Goal: Use online tool/utility

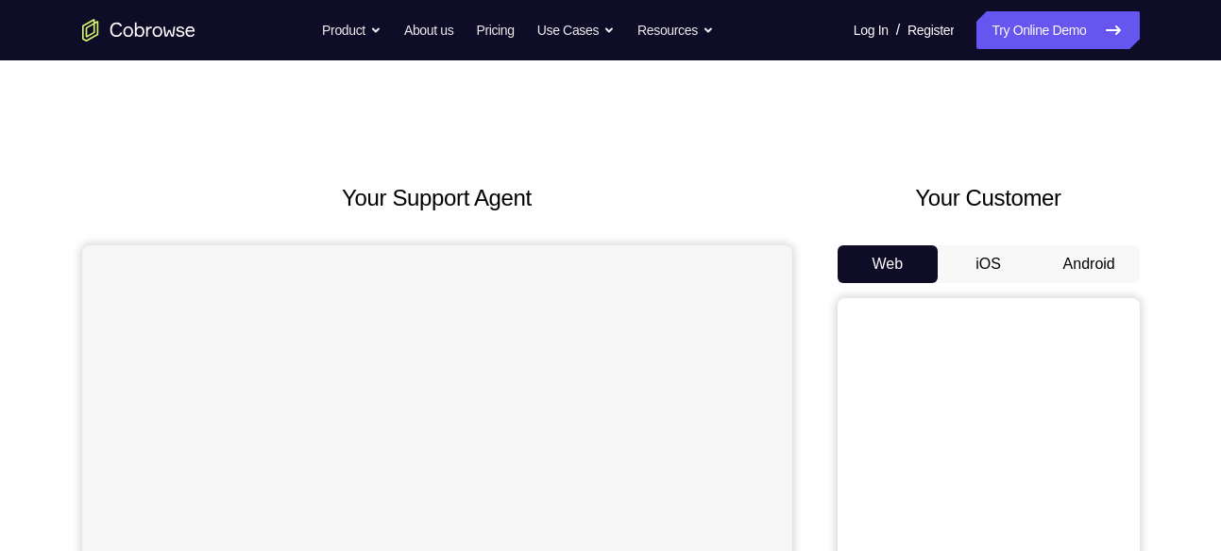
click at [1108, 255] on button "Android" at bounding box center [1089, 264] width 101 height 38
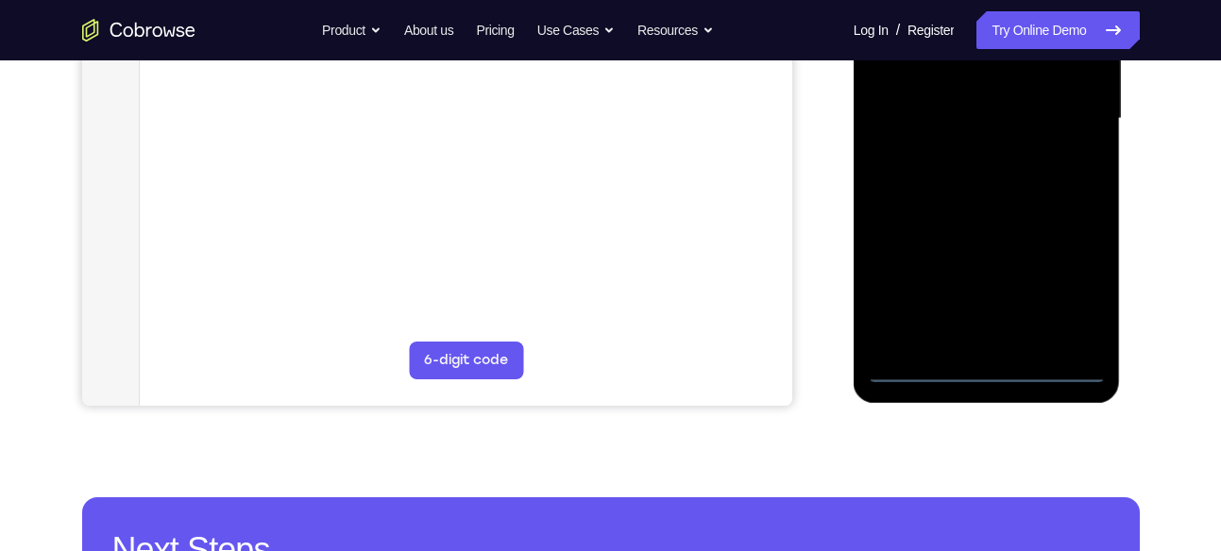
scroll to position [473, 0]
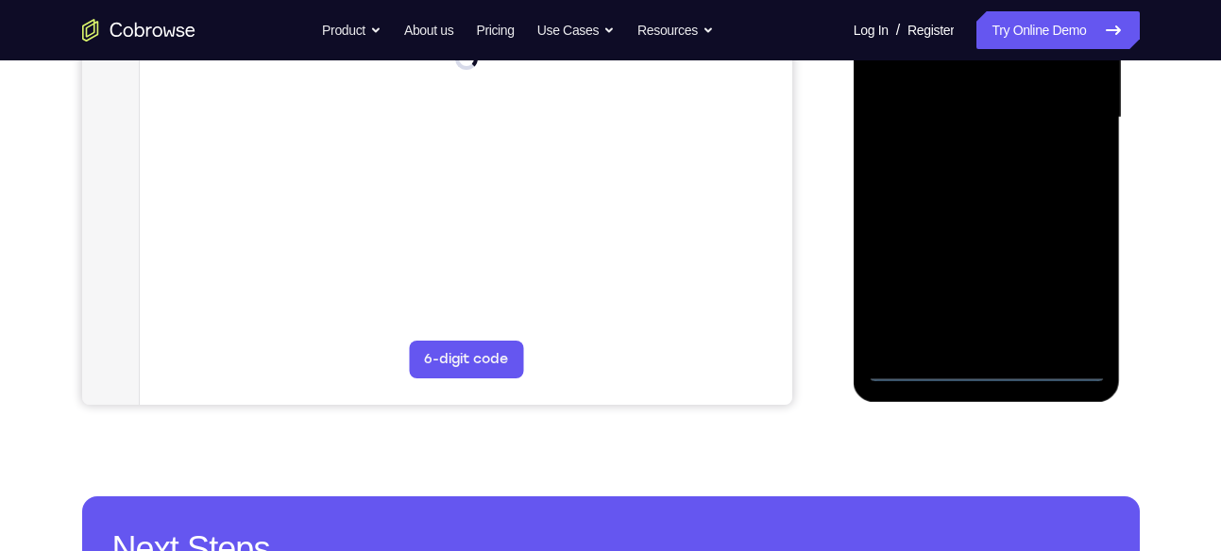
click at [990, 371] on div at bounding box center [987, 118] width 238 height 529
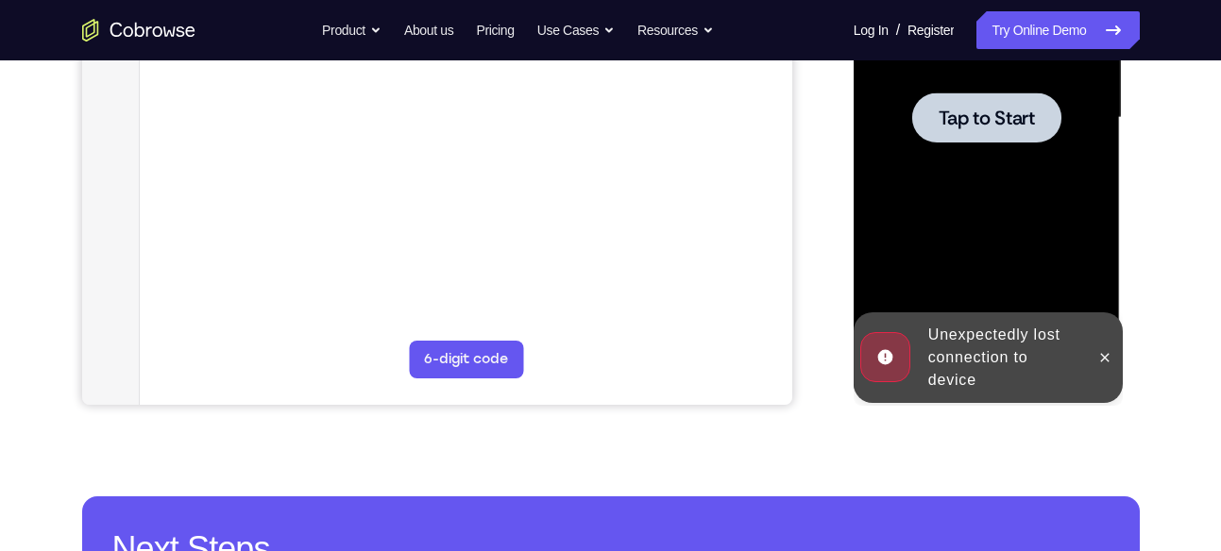
click at [959, 212] on div at bounding box center [987, 118] width 238 height 529
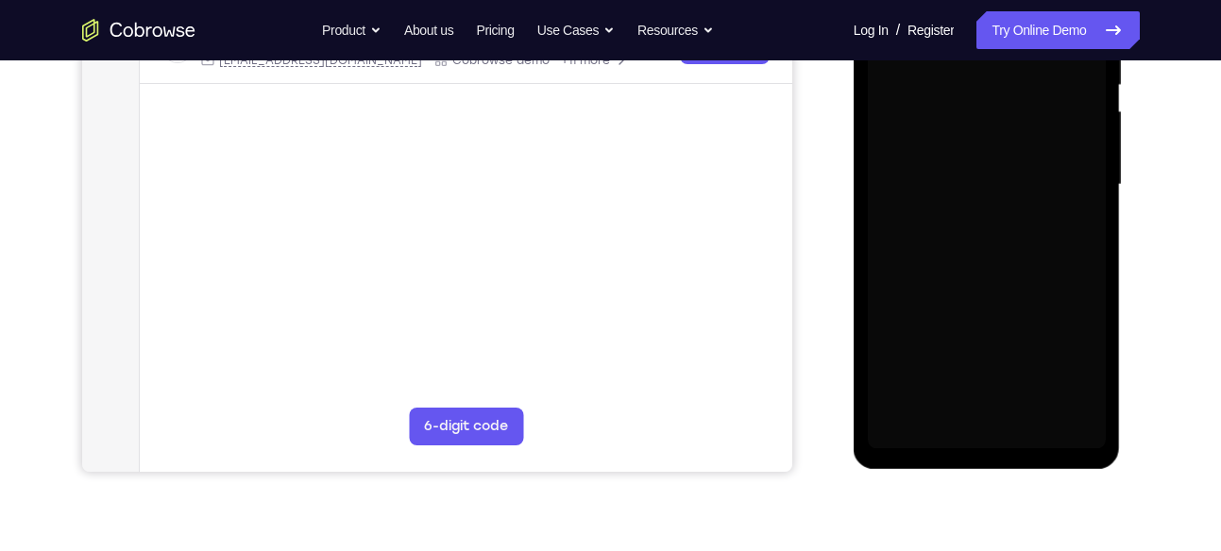
scroll to position [419, 0]
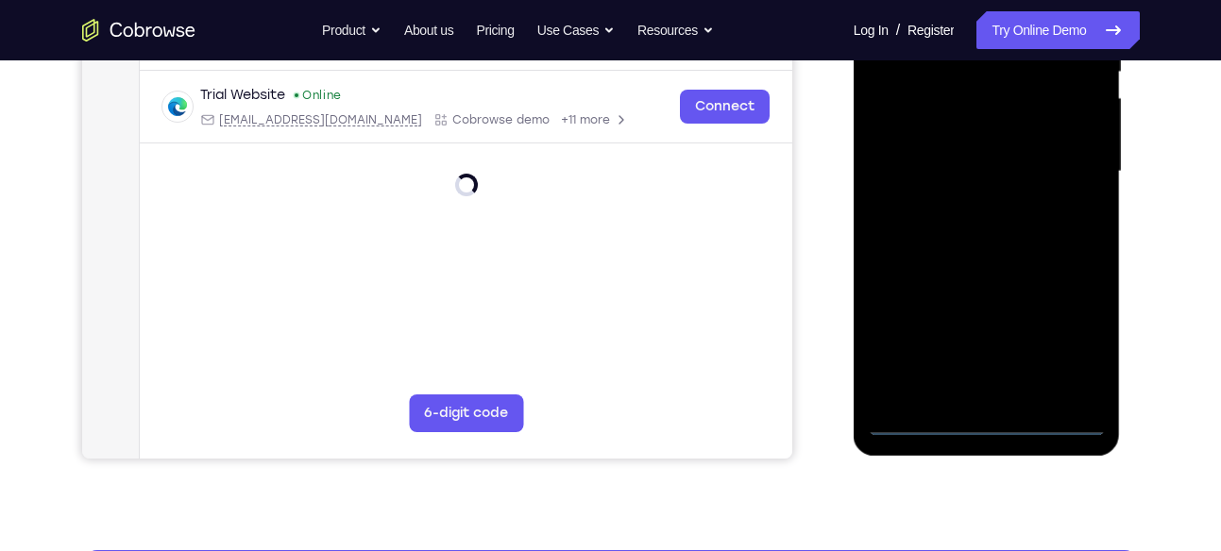
click at [985, 420] on div at bounding box center [987, 171] width 238 height 529
click at [1060, 334] on div at bounding box center [987, 171] width 238 height 529
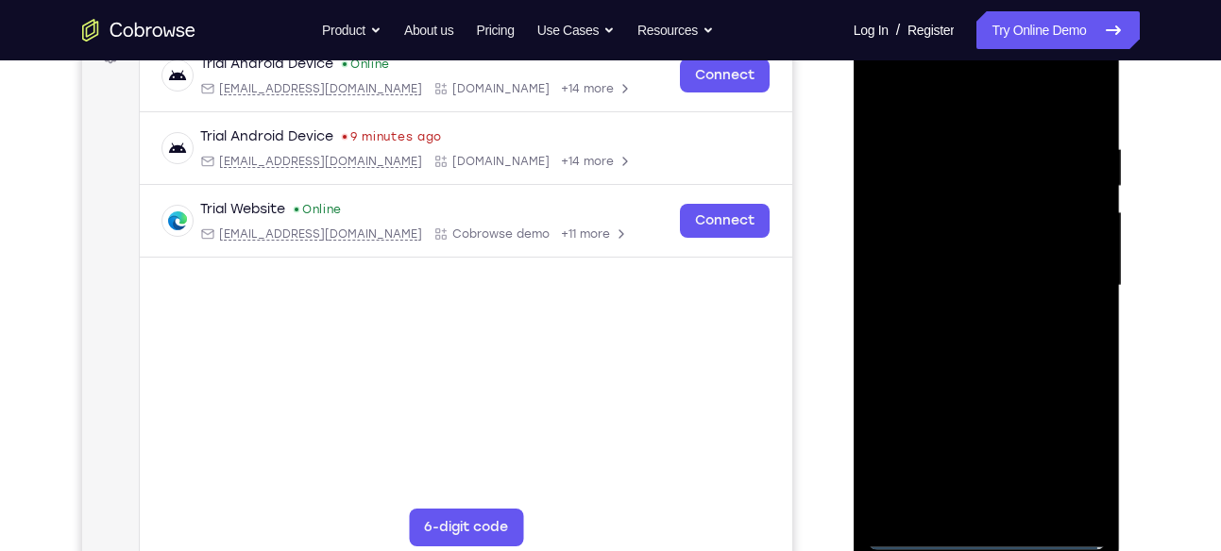
scroll to position [272, 0]
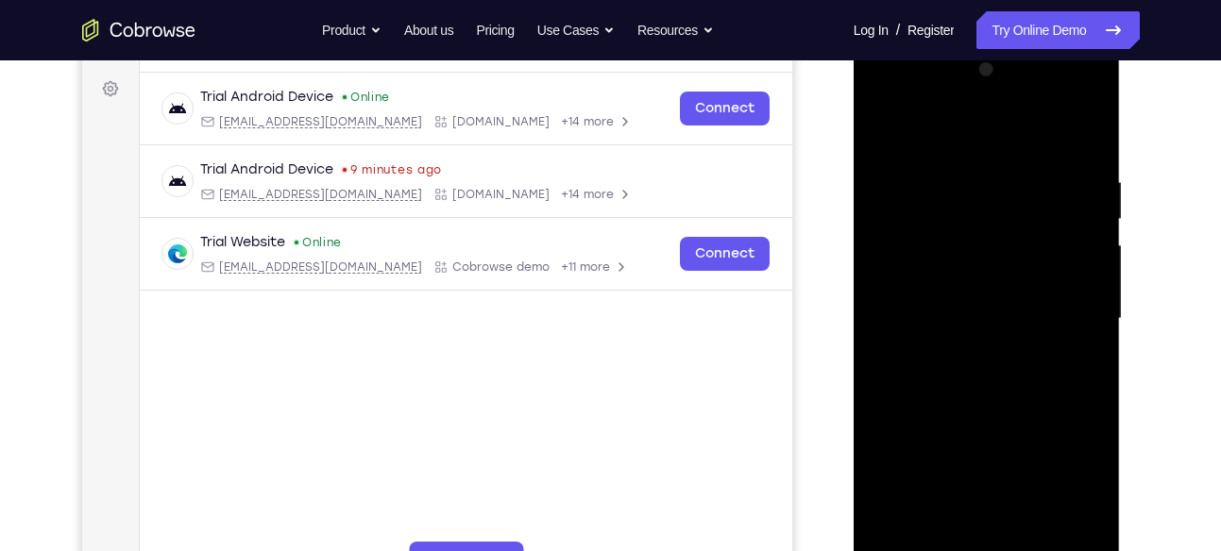
click at [922, 133] on div at bounding box center [987, 319] width 238 height 529
click at [1064, 305] on div at bounding box center [987, 319] width 238 height 529
click at [972, 349] on div at bounding box center [987, 319] width 238 height 529
click at [967, 350] on div at bounding box center [987, 319] width 238 height 529
click at [1007, 234] on div at bounding box center [987, 319] width 238 height 529
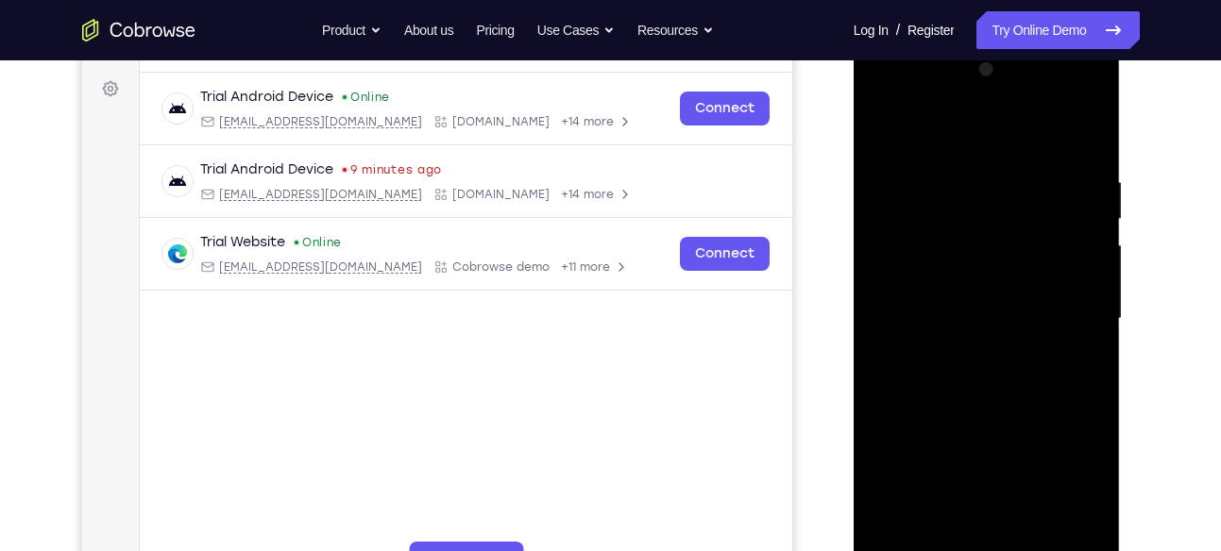
scroll to position [243, 0]
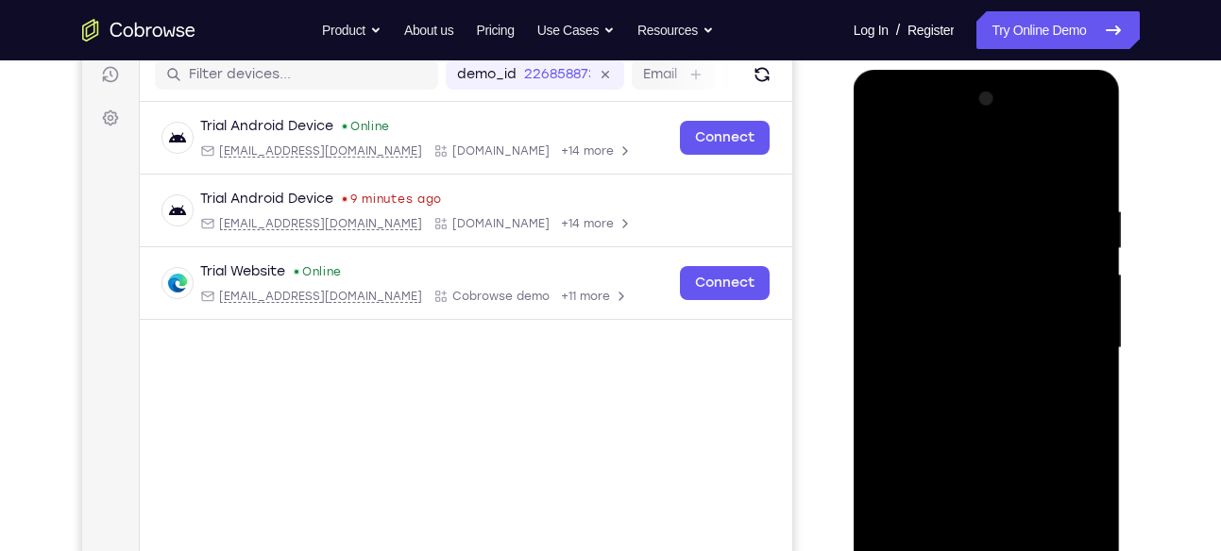
click at [1052, 347] on div at bounding box center [987, 348] width 238 height 529
click at [1036, 415] on div at bounding box center [987, 348] width 238 height 529
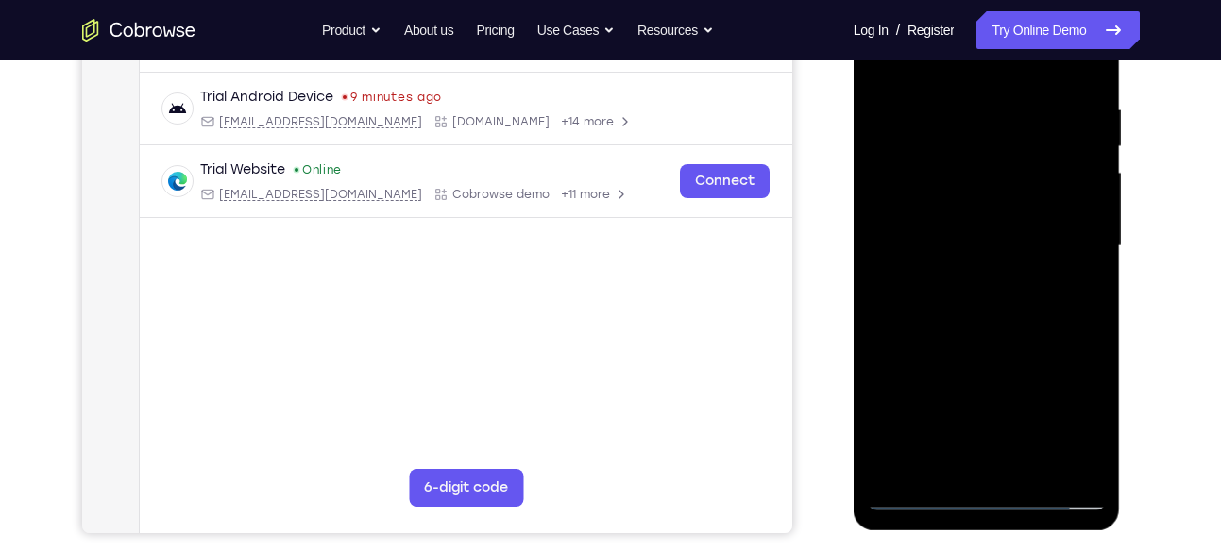
scroll to position [355, 0]
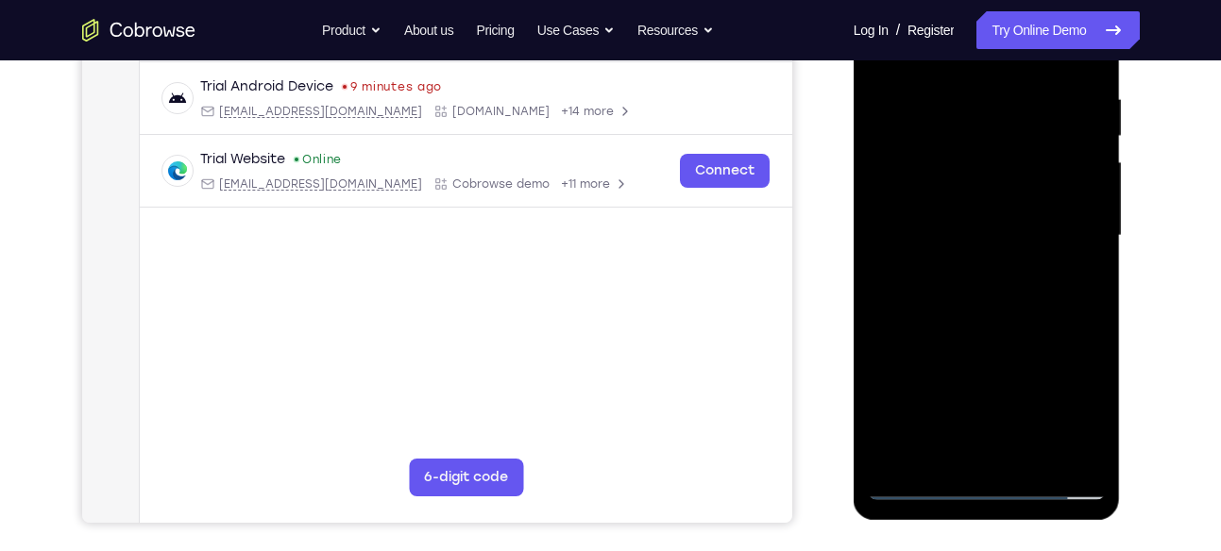
click at [995, 288] on div at bounding box center [987, 236] width 238 height 529
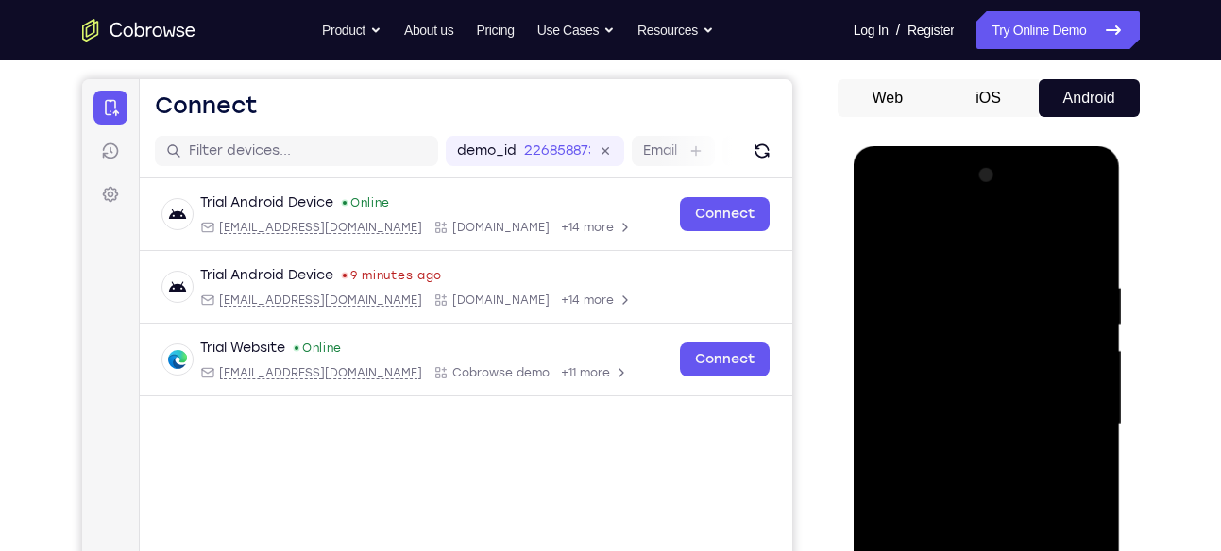
scroll to position [164, 0]
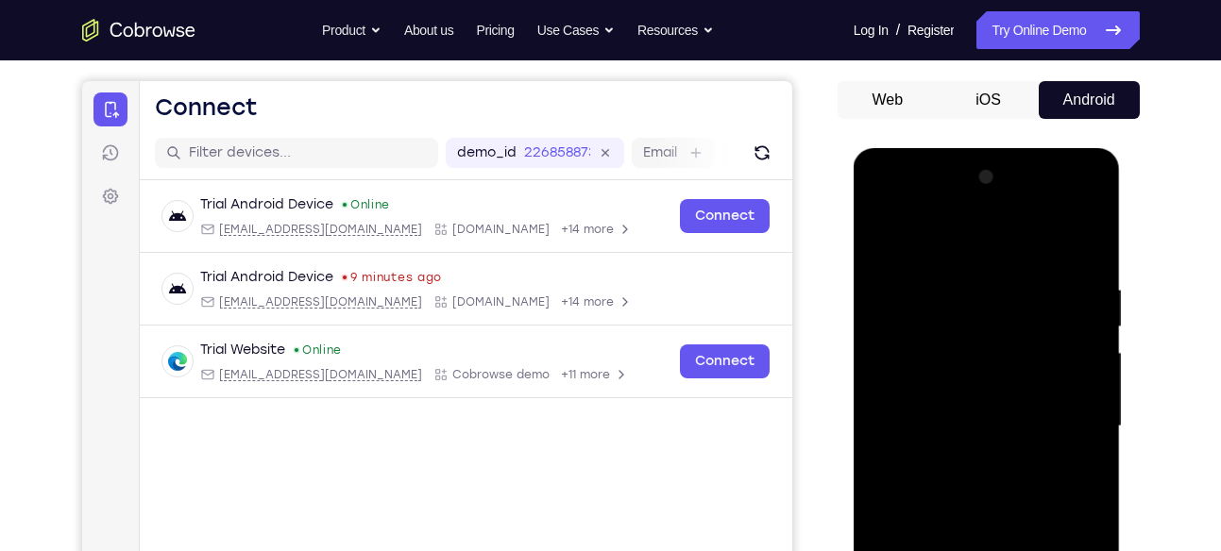
click at [951, 491] on div at bounding box center [987, 426] width 238 height 529
click at [990, 462] on div at bounding box center [987, 426] width 238 height 529
click at [1080, 382] on div at bounding box center [987, 426] width 238 height 529
click at [1000, 426] on div at bounding box center [987, 426] width 238 height 529
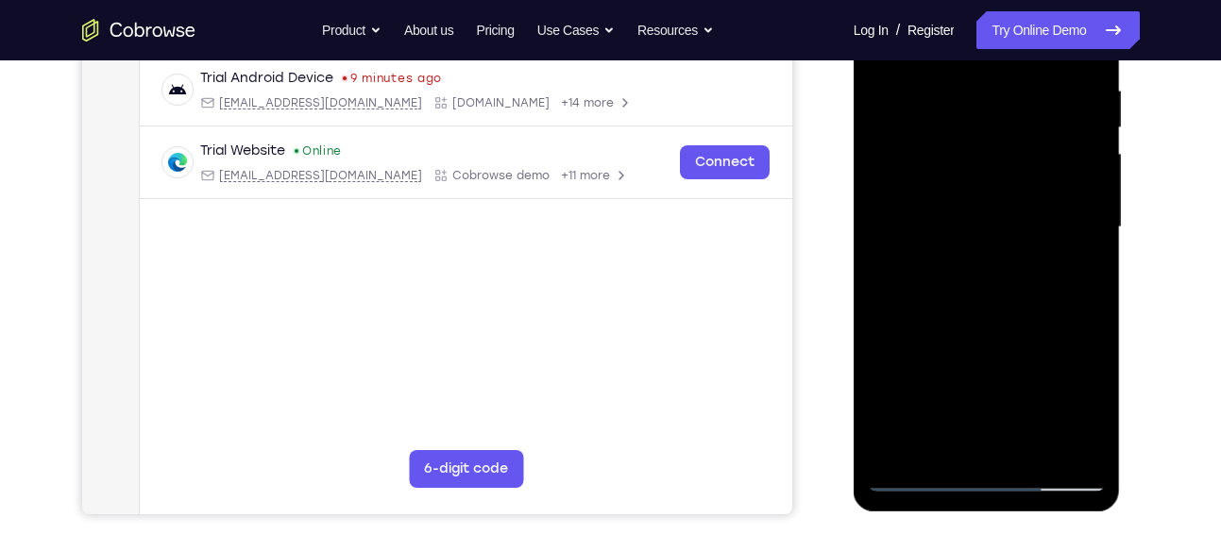
scroll to position [364, 0]
click at [999, 286] on div at bounding box center [987, 226] width 238 height 529
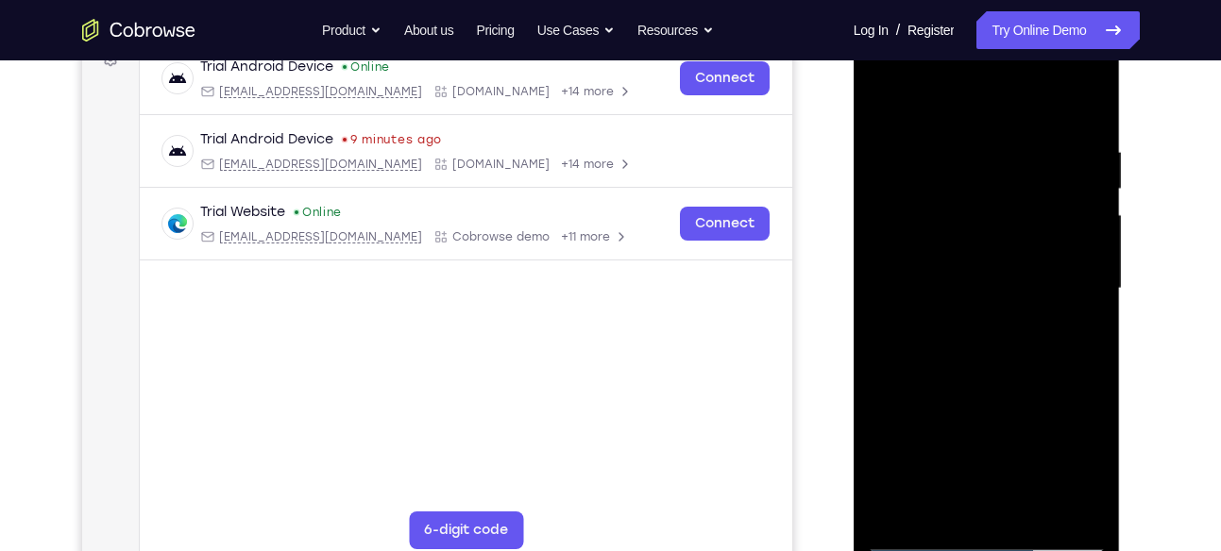
scroll to position [338, 0]
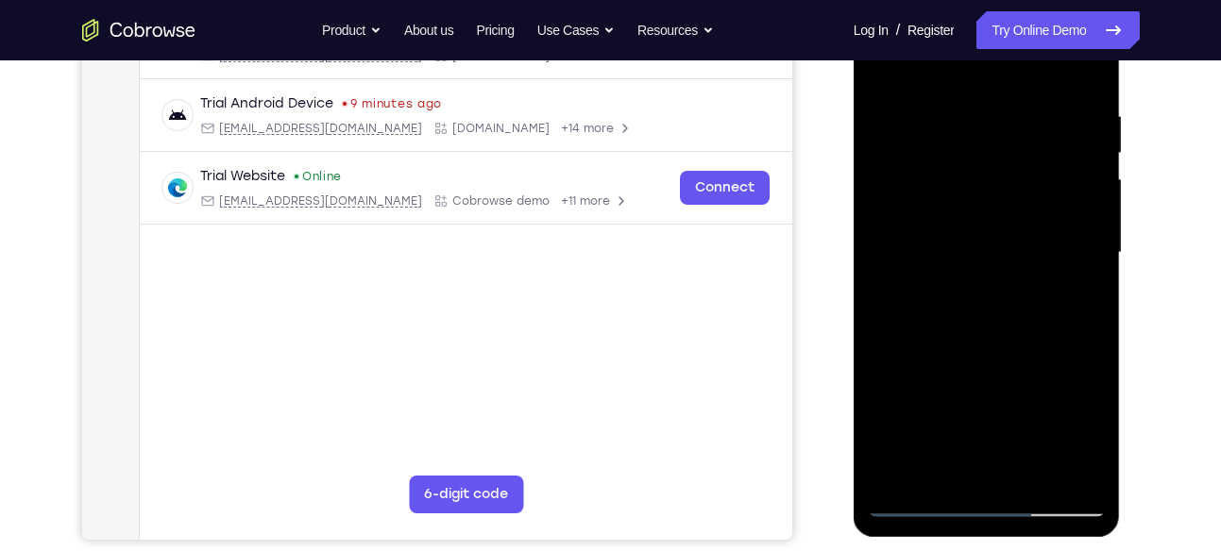
click at [1017, 333] on div at bounding box center [987, 253] width 238 height 529
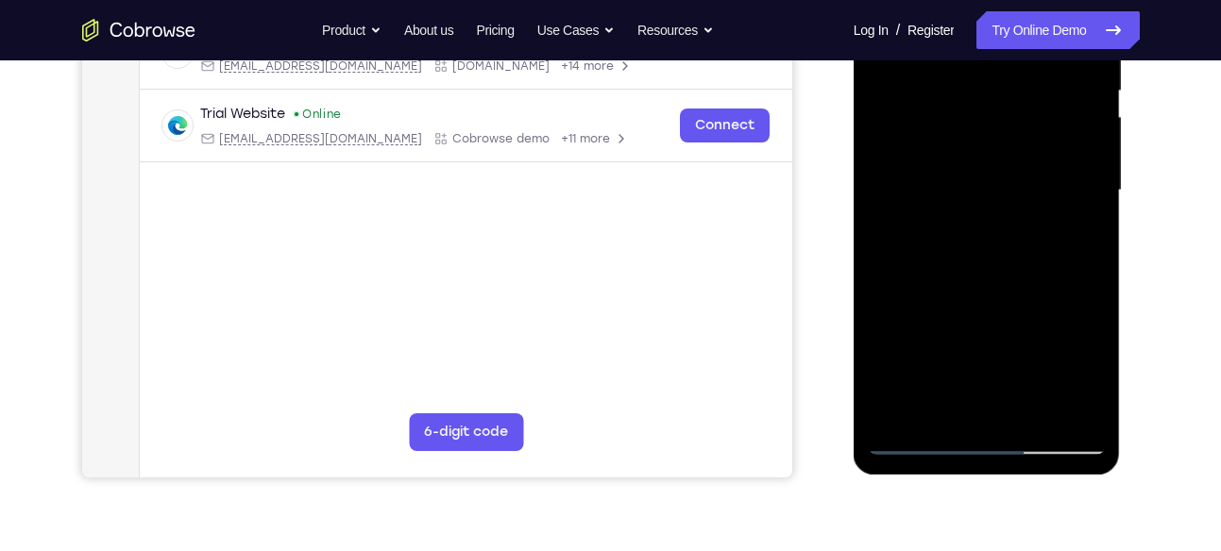
scroll to position [386, 0]
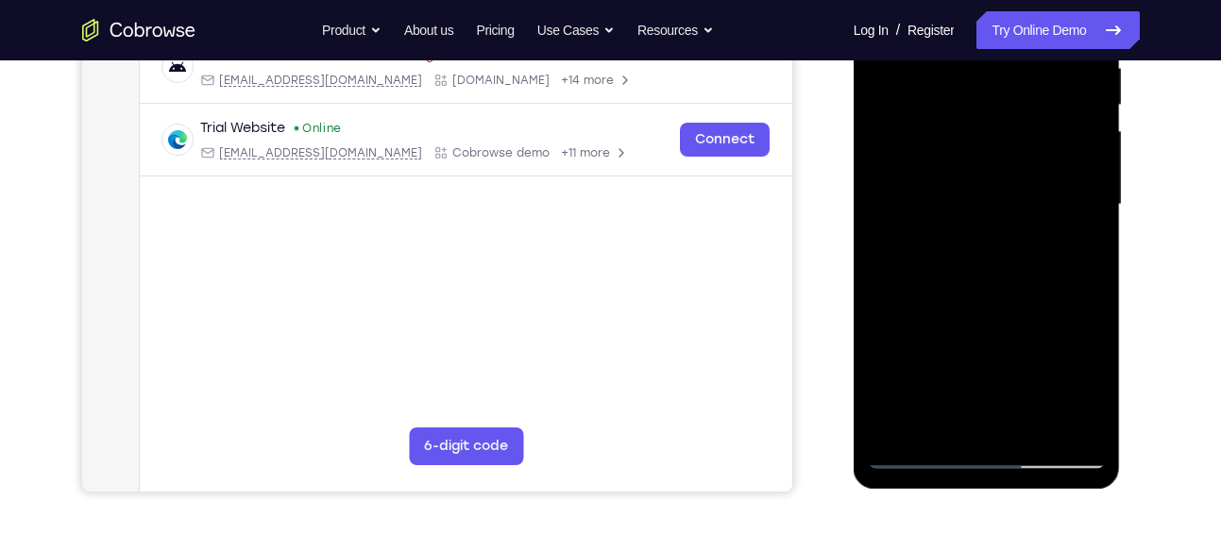
drag, startPoint x: 1033, startPoint y: 288, endPoint x: 1044, endPoint y: 188, distance: 100.7
click at [1044, 188] on div at bounding box center [987, 205] width 238 height 529
click at [1094, 196] on div at bounding box center [987, 205] width 238 height 529
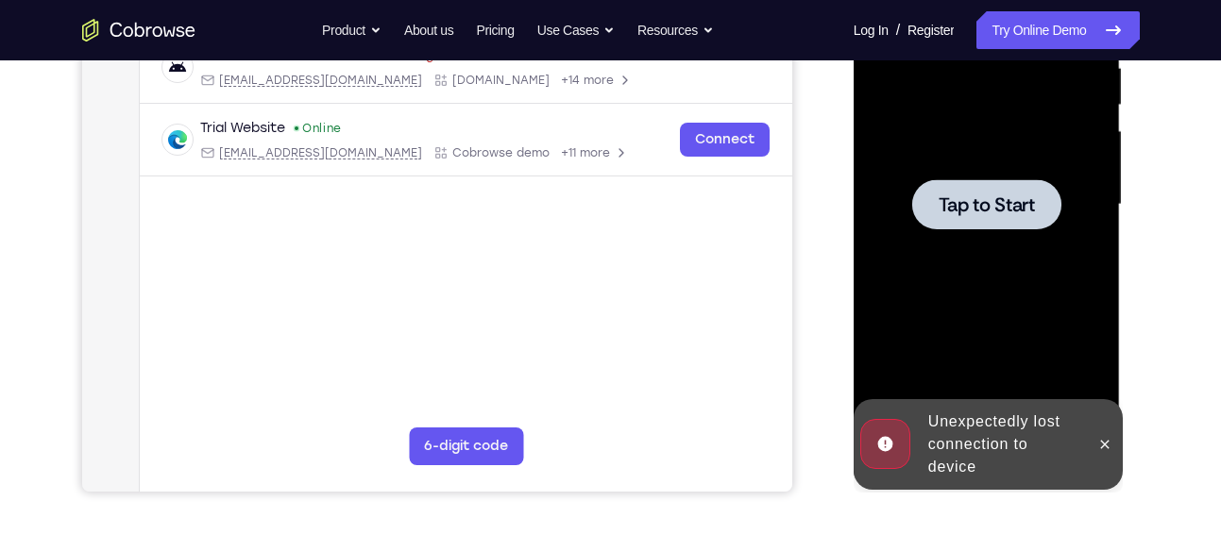
click at [1024, 209] on span "Tap to Start" at bounding box center [987, 204] width 96 height 19
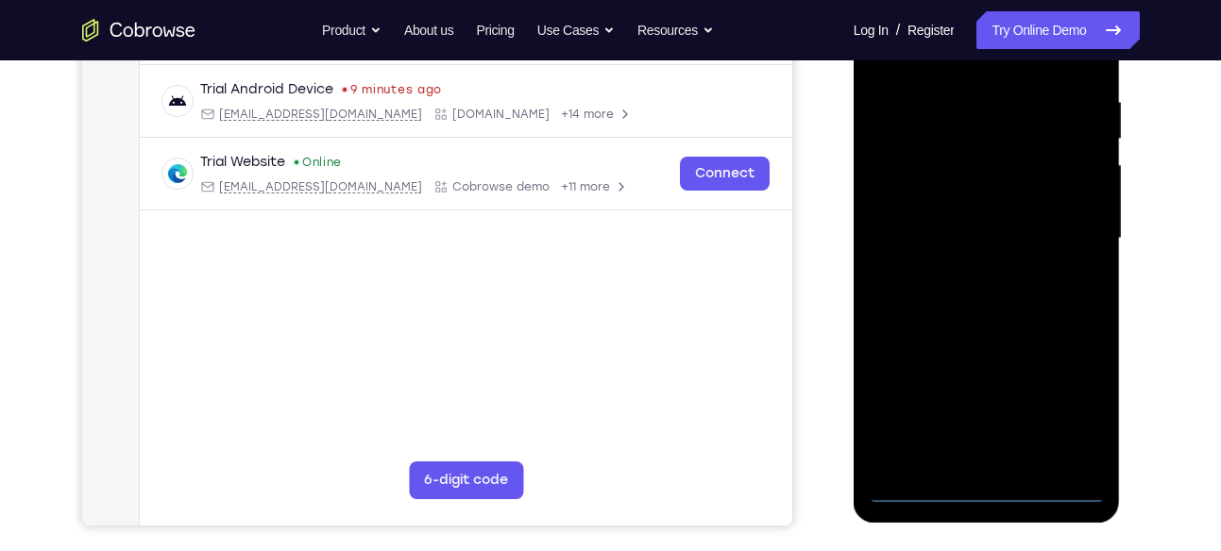
scroll to position [353, 0]
click at [993, 486] on div at bounding box center [987, 238] width 238 height 529
click at [990, 489] on div at bounding box center [987, 238] width 238 height 529
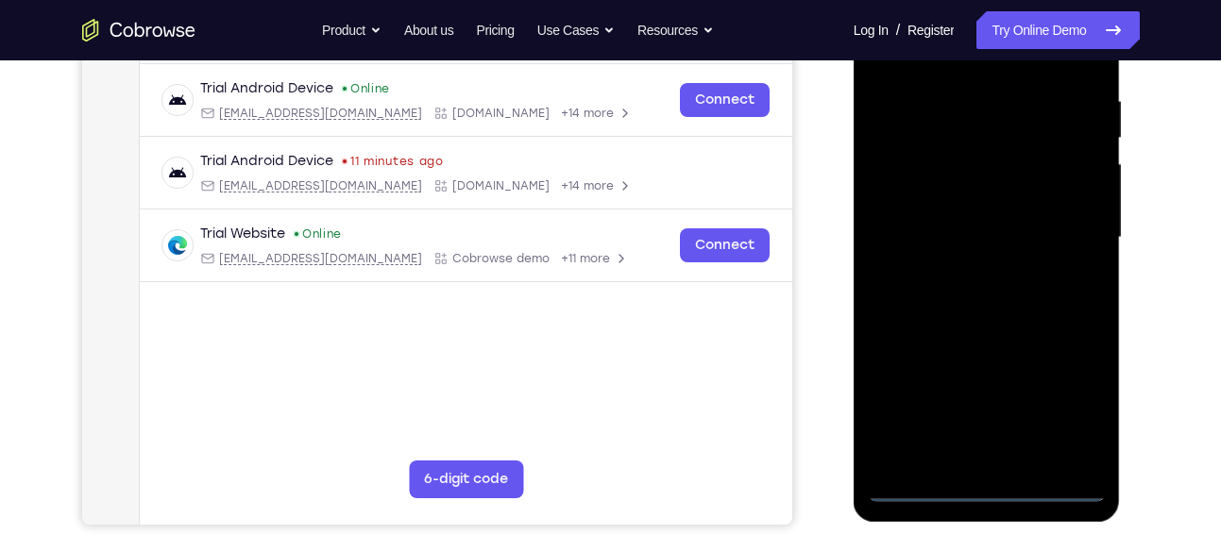
click at [1077, 398] on div at bounding box center [987, 238] width 238 height 529
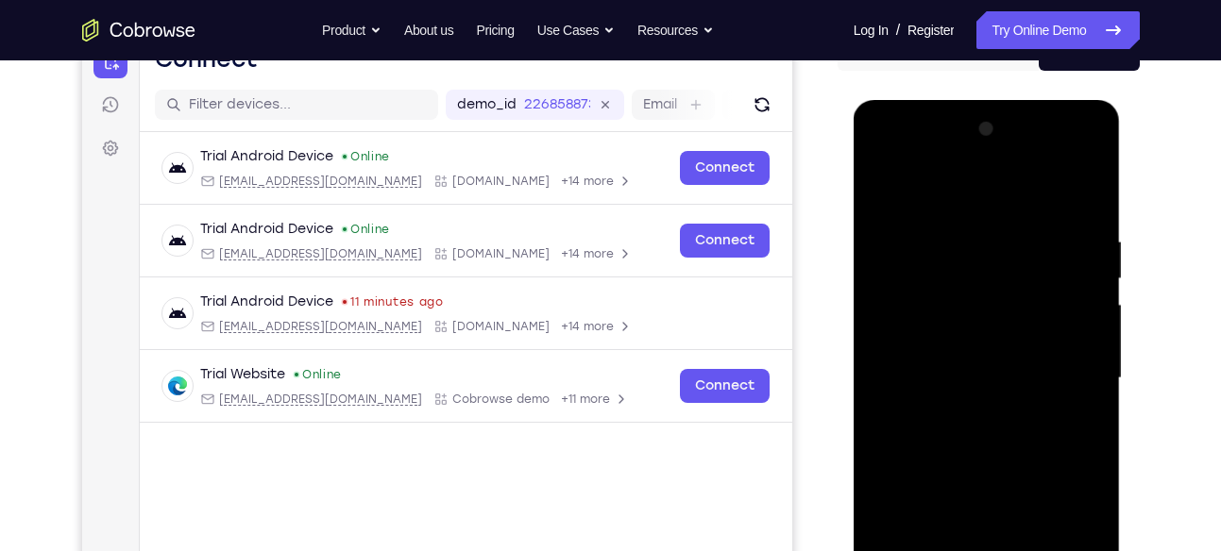
scroll to position [212, 0]
click at [940, 194] on div at bounding box center [987, 379] width 238 height 529
click at [1065, 372] on div at bounding box center [987, 379] width 238 height 529
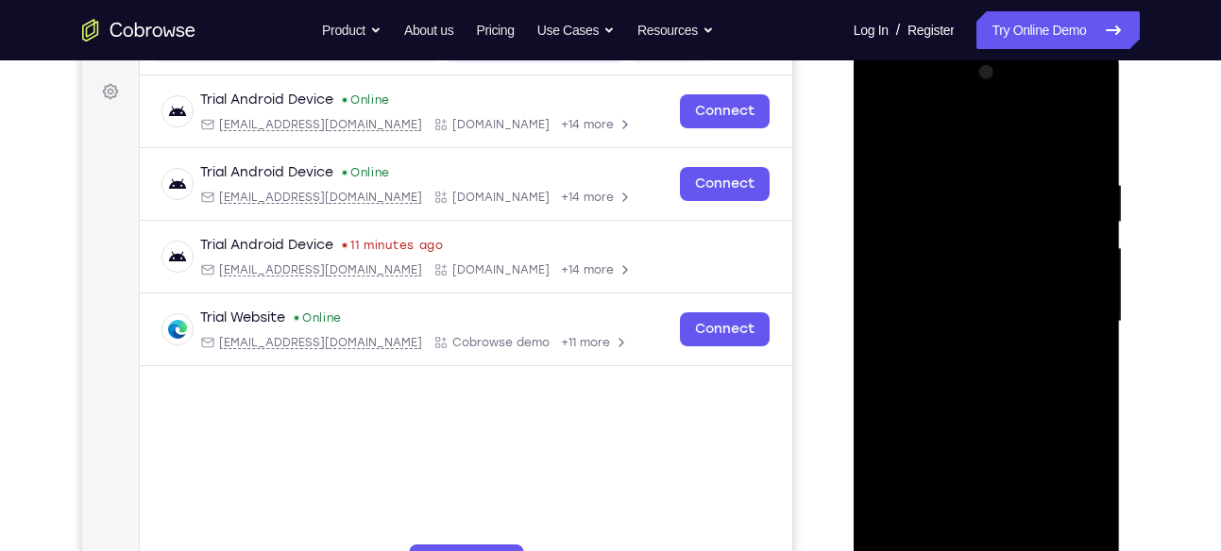
scroll to position [298, 0]
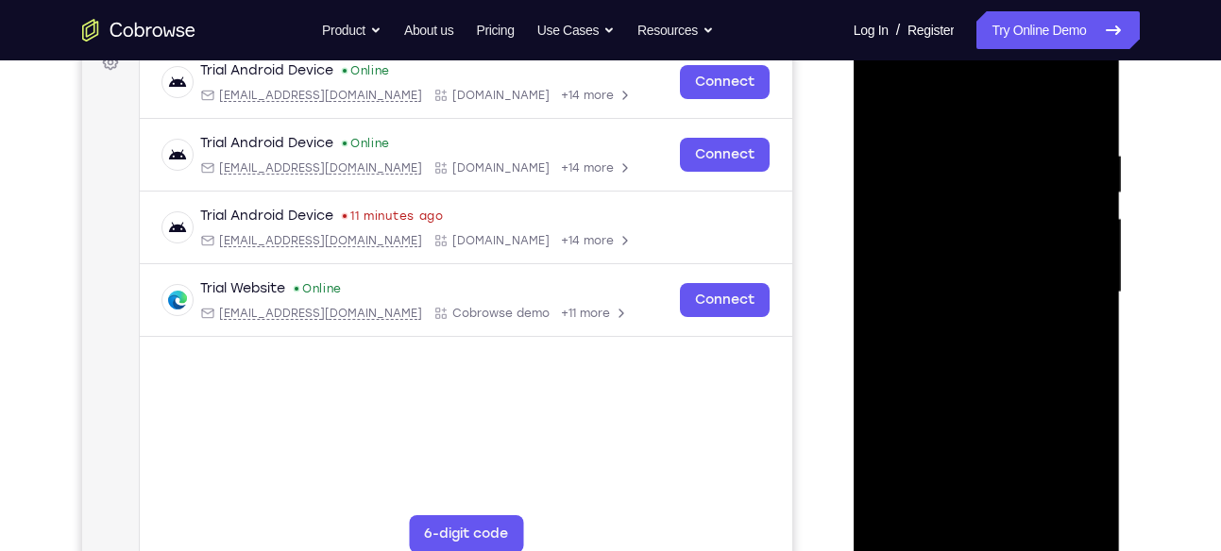
click at [970, 330] on div at bounding box center [987, 292] width 238 height 529
click at [1024, 281] on div at bounding box center [987, 292] width 238 height 529
click at [998, 296] on div at bounding box center [987, 292] width 238 height 529
click at [990, 360] on div at bounding box center [987, 292] width 238 height 529
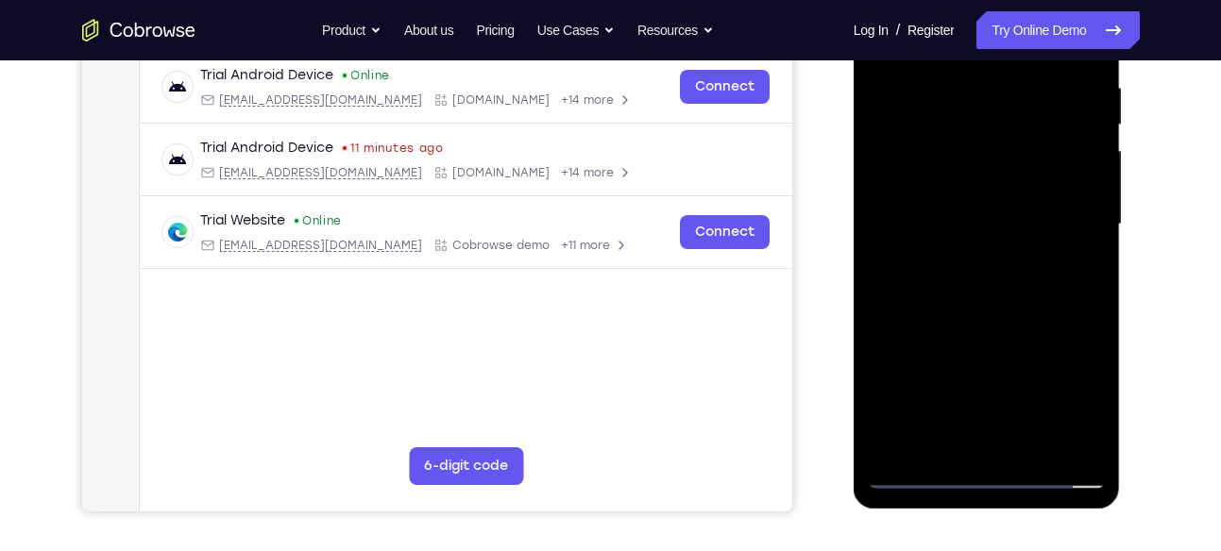
scroll to position [378, 0]
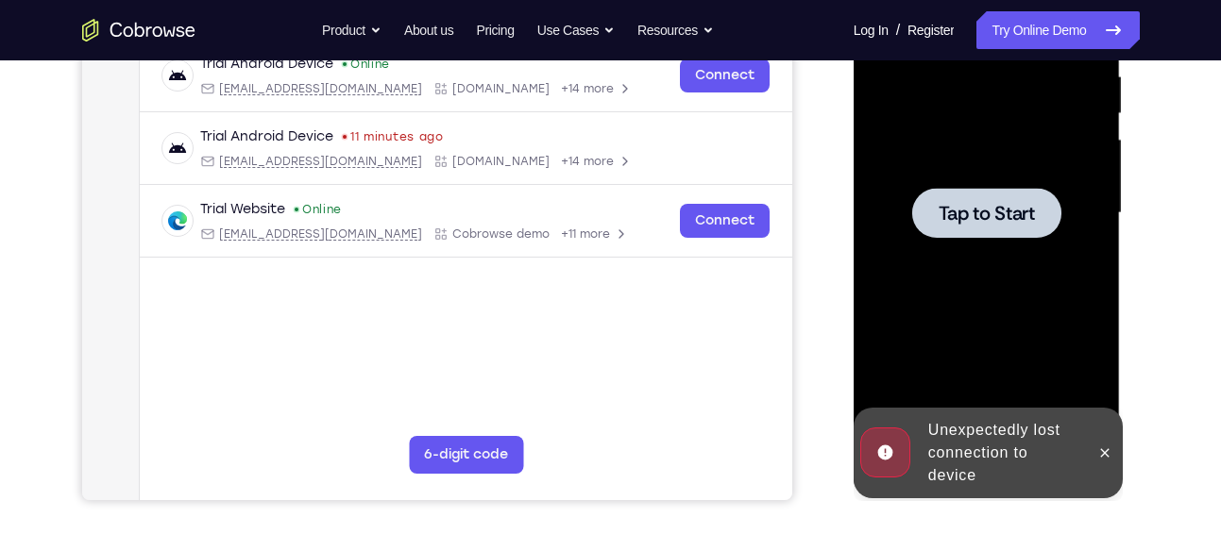
click at [1013, 263] on div at bounding box center [987, 213] width 238 height 529
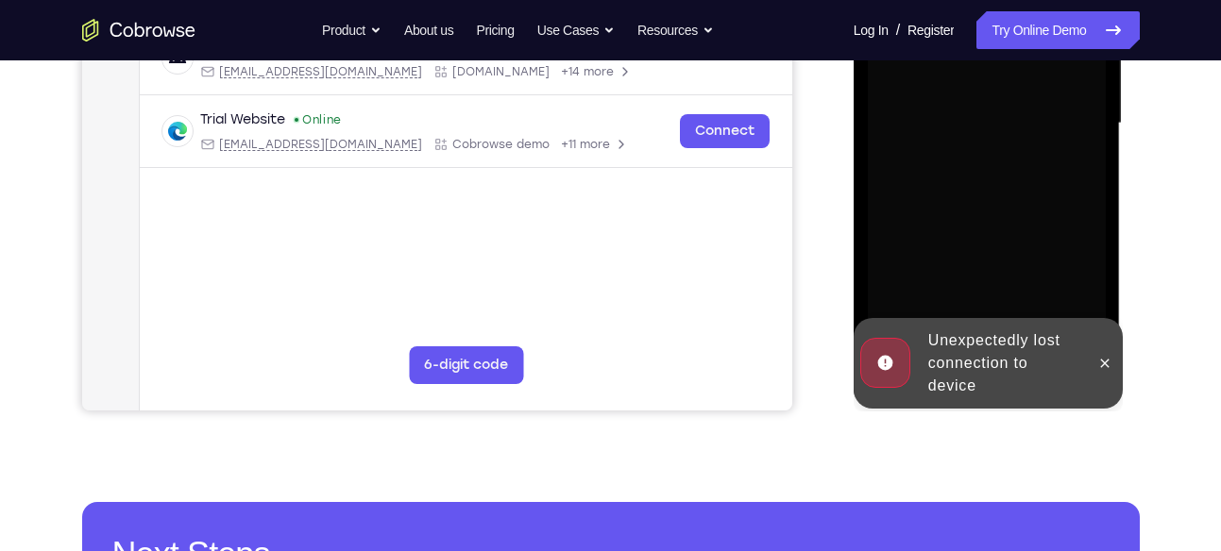
scroll to position [468, 0]
click at [1105, 363] on icon at bounding box center [1105, 362] width 8 height 8
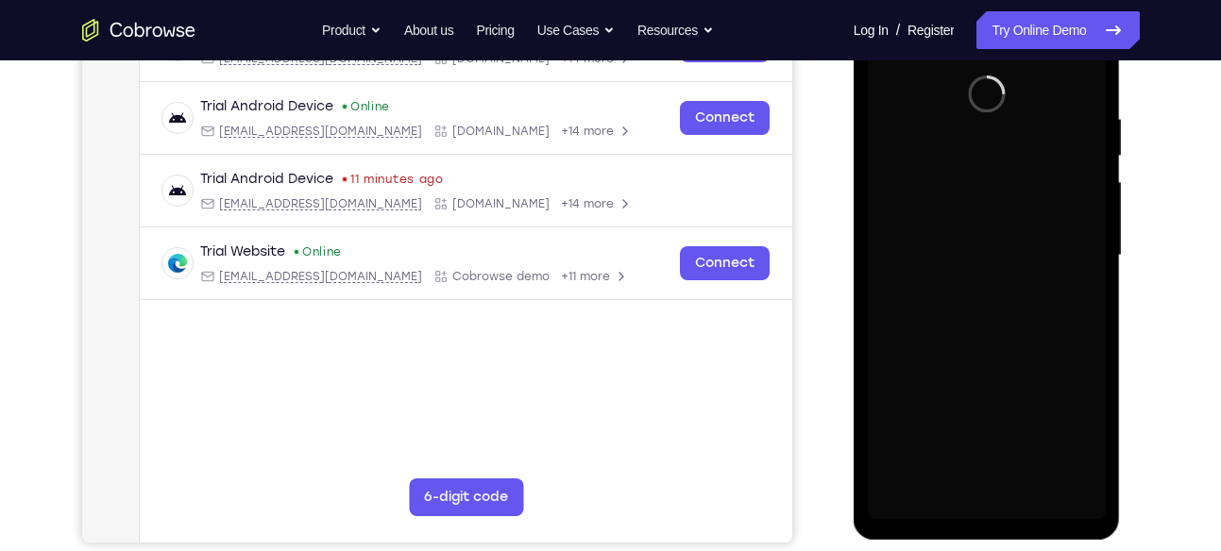
scroll to position [342, 0]
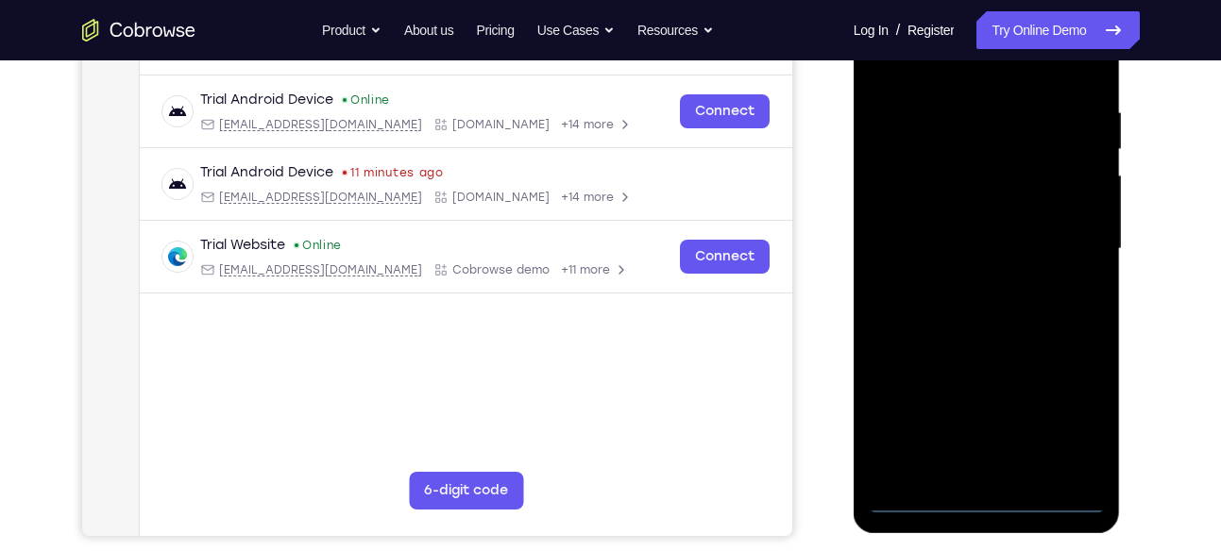
click at [995, 504] on div at bounding box center [987, 249] width 238 height 529
click at [989, 501] on div at bounding box center [987, 249] width 238 height 529
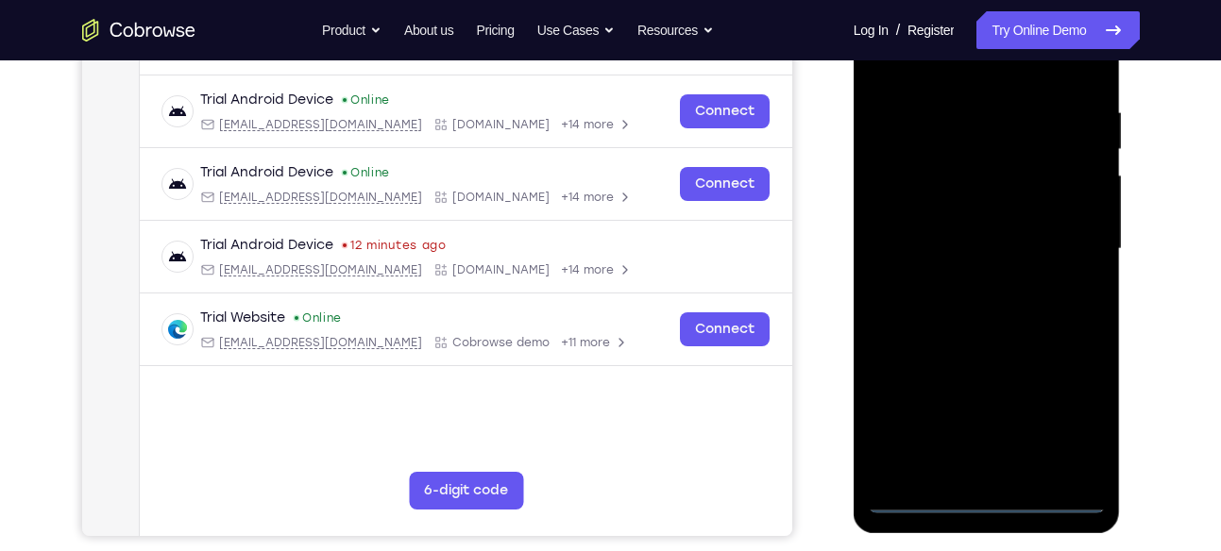
click at [1075, 424] on div at bounding box center [987, 249] width 238 height 529
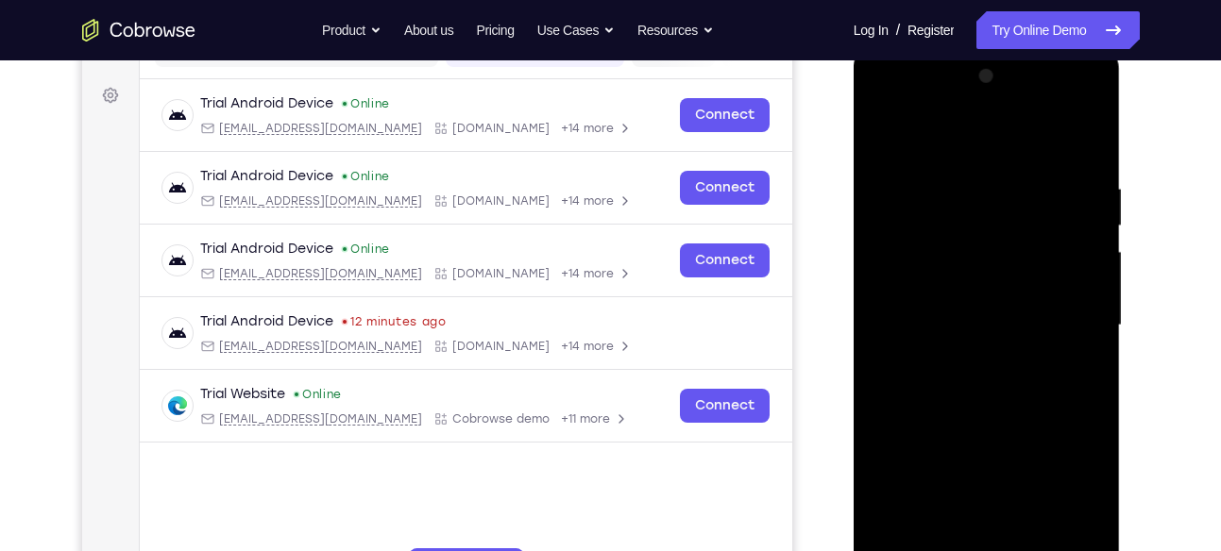
scroll to position [262, 0]
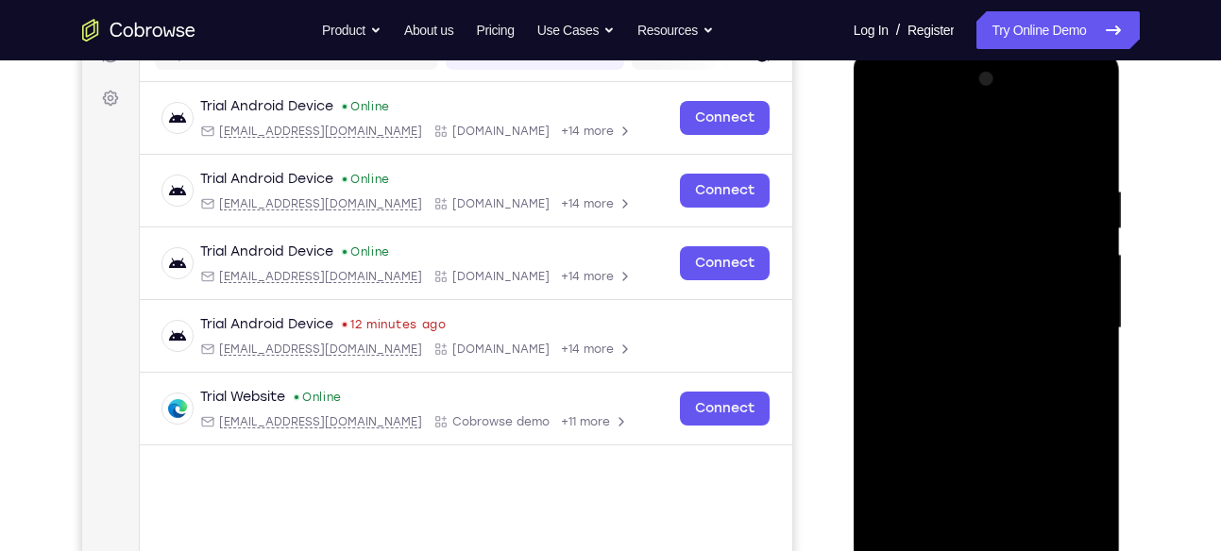
click at [914, 142] on div at bounding box center [987, 328] width 238 height 529
click at [1073, 315] on div at bounding box center [987, 328] width 238 height 529
click at [972, 362] on div at bounding box center [987, 328] width 238 height 529
click at [959, 303] on div at bounding box center [987, 328] width 238 height 529
click at [994, 326] on div at bounding box center [987, 328] width 238 height 529
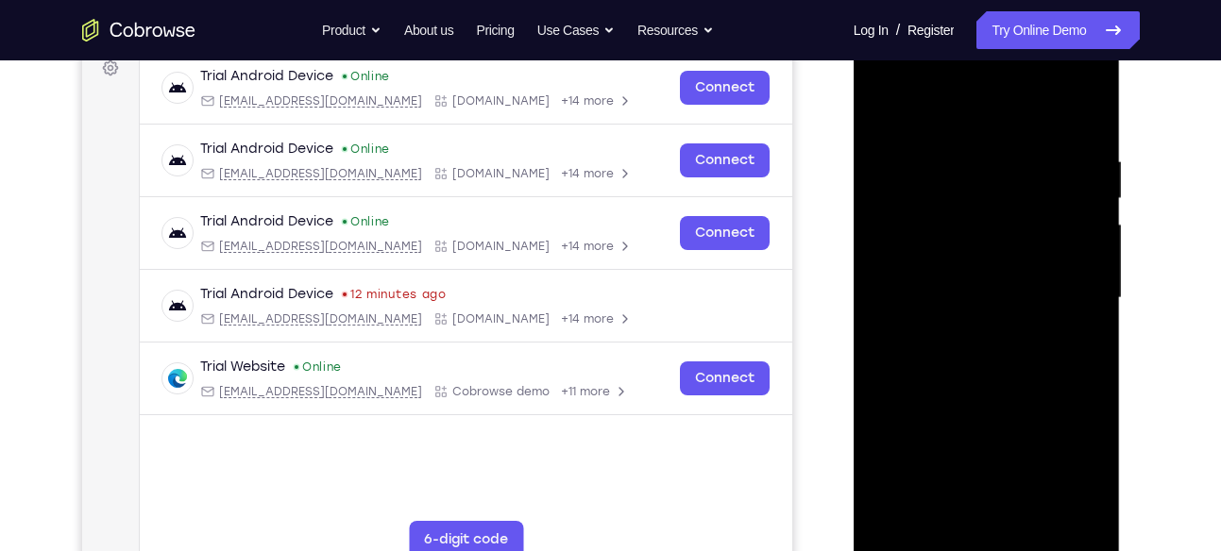
scroll to position [295, 0]
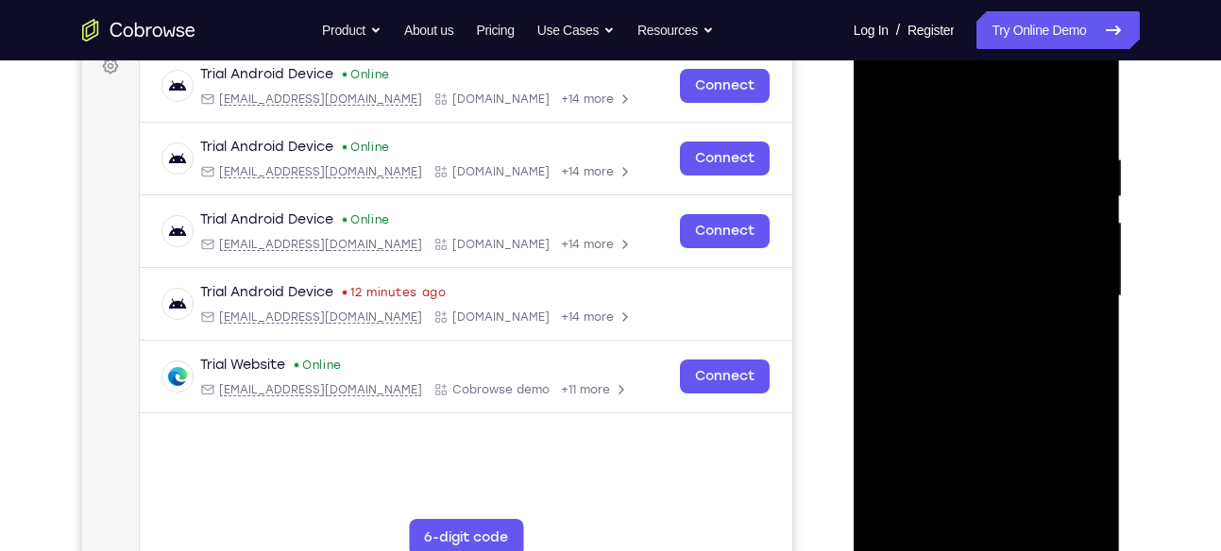
click at [1001, 359] on div at bounding box center [987, 296] width 238 height 529
click at [1011, 372] on div at bounding box center [987, 296] width 238 height 529
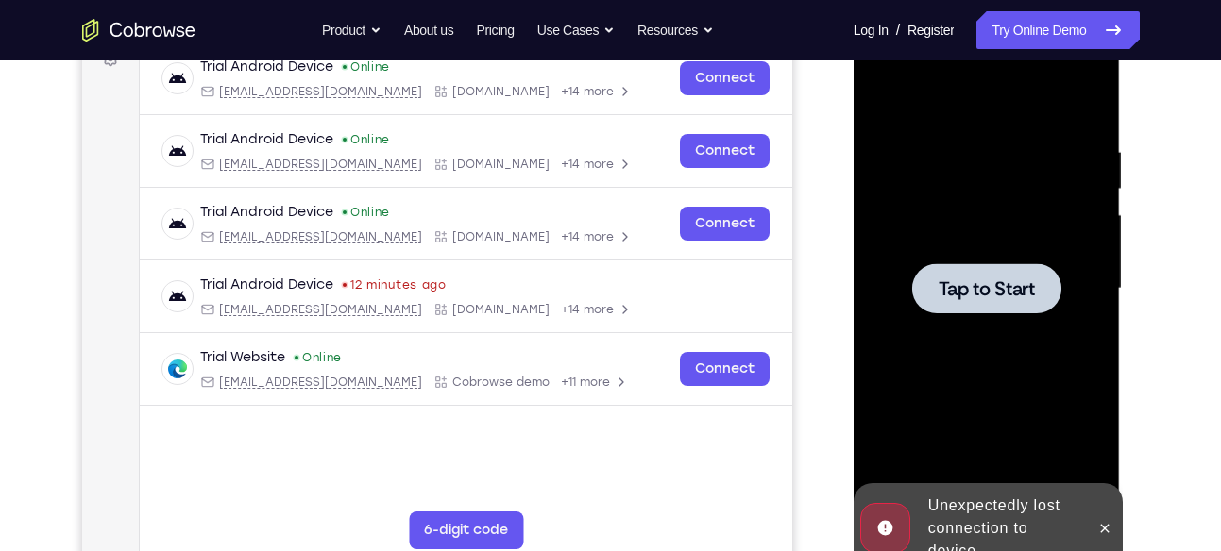
scroll to position [306, 0]
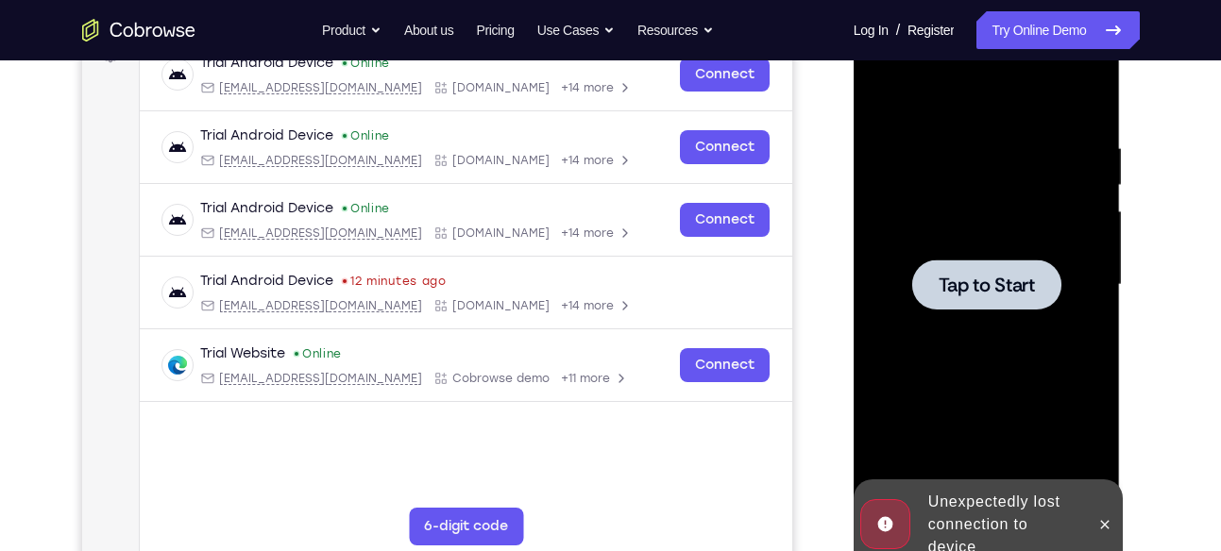
click at [1031, 267] on div at bounding box center [986, 285] width 149 height 50
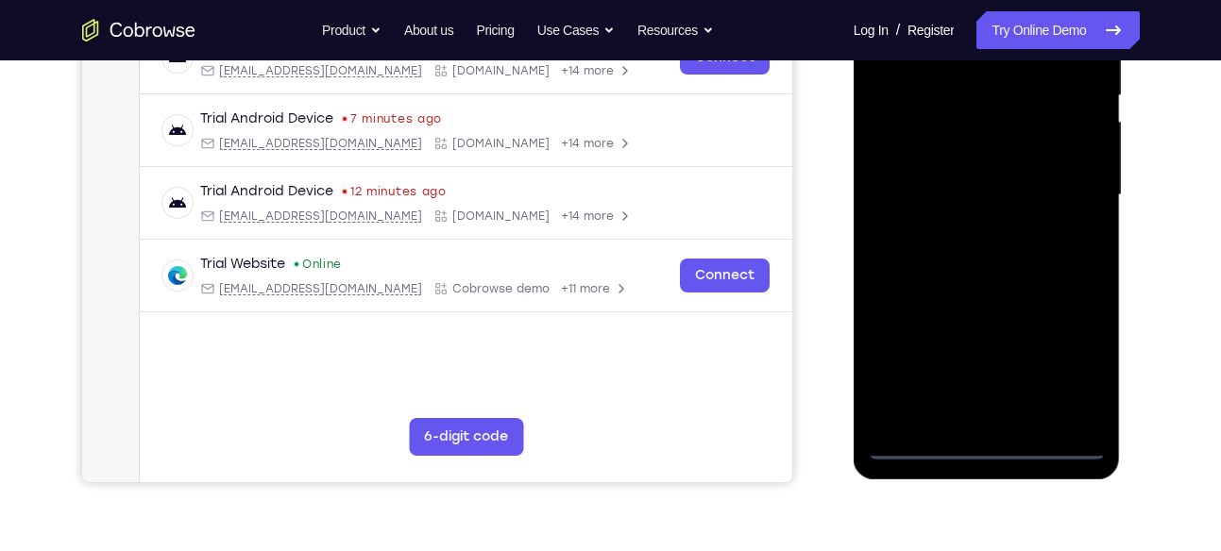
scroll to position [397, 0]
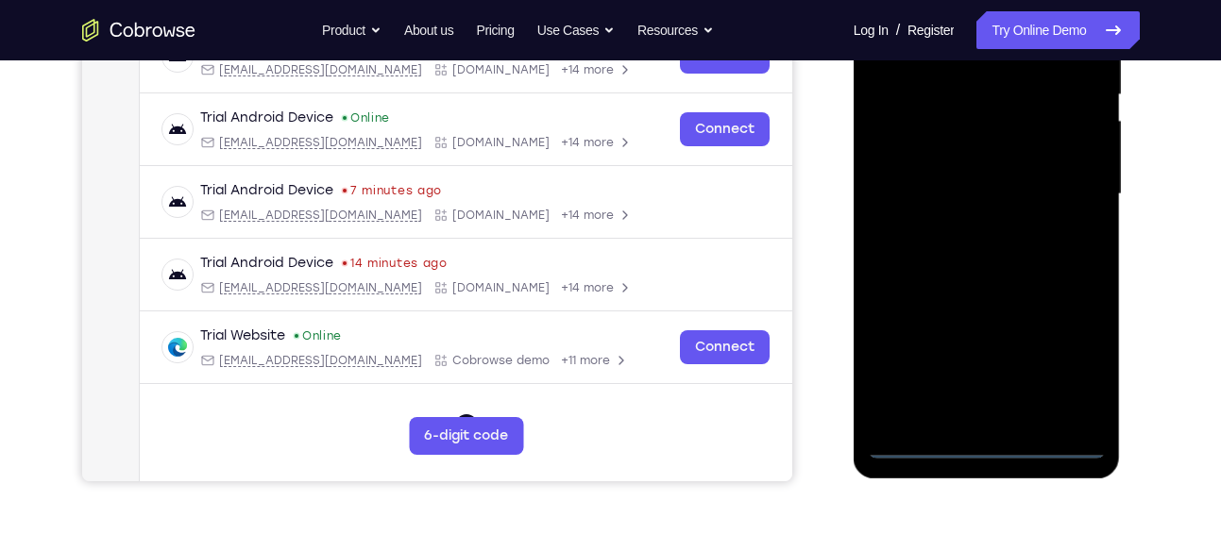
click at [987, 448] on div at bounding box center [987, 194] width 238 height 529
click at [1070, 366] on div at bounding box center [987, 194] width 238 height 529
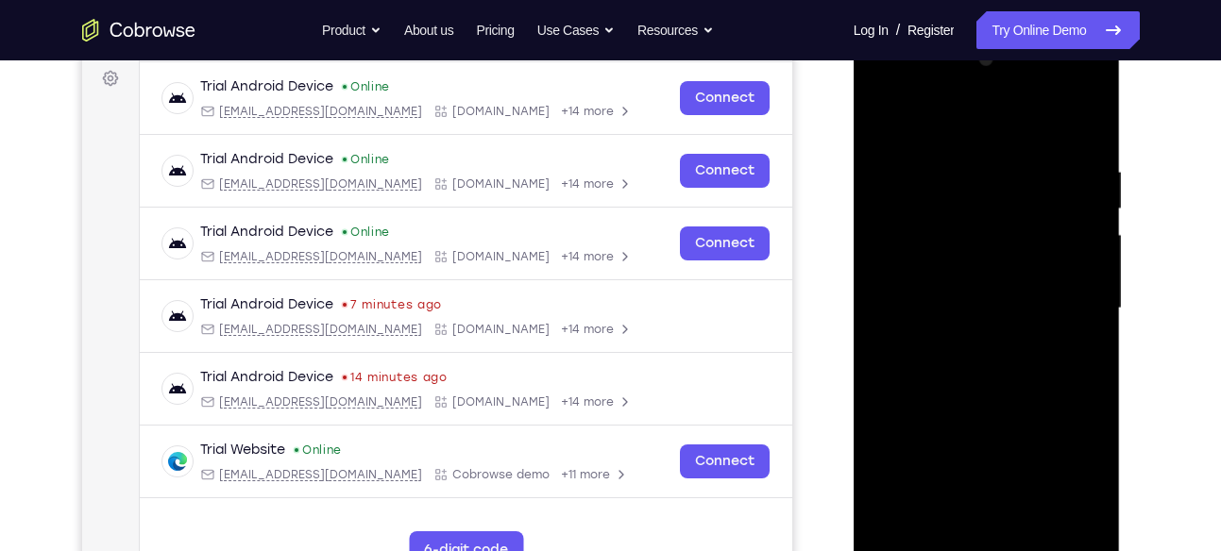
scroll to position [280, 0]
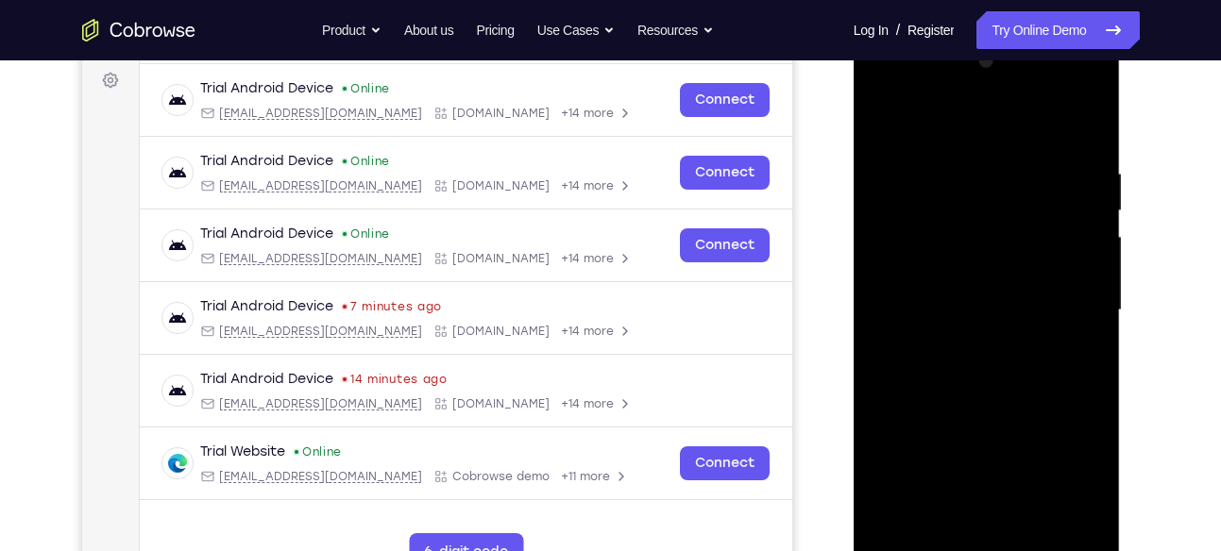
click at [1209, 411] on div "Your Support Agent Your Customer Web iOS Android Next Steps We’d be happy to gi…" at bounding box center [611, 402] width 1209 height 1245
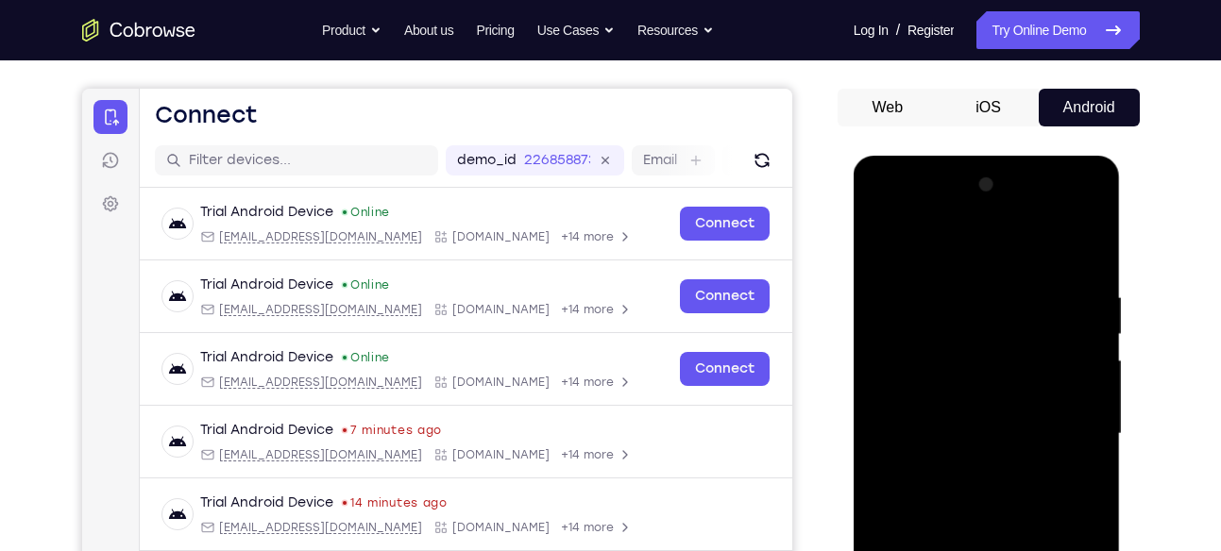
scroll to position [154, 0]
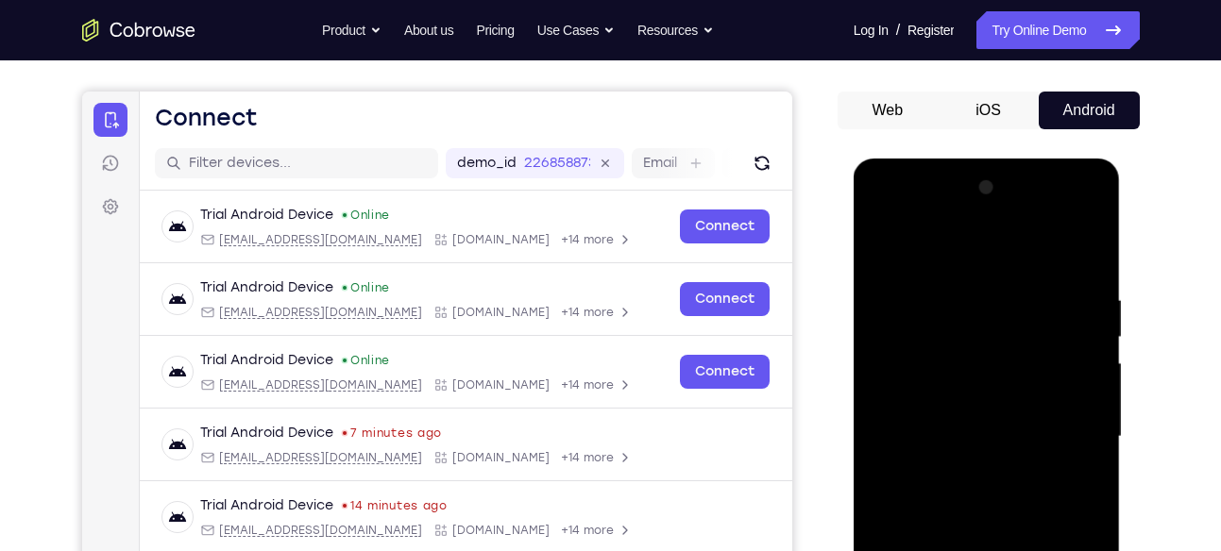
click at [1010, 329] on div at bounding box center [987, 437] width 238 height 529
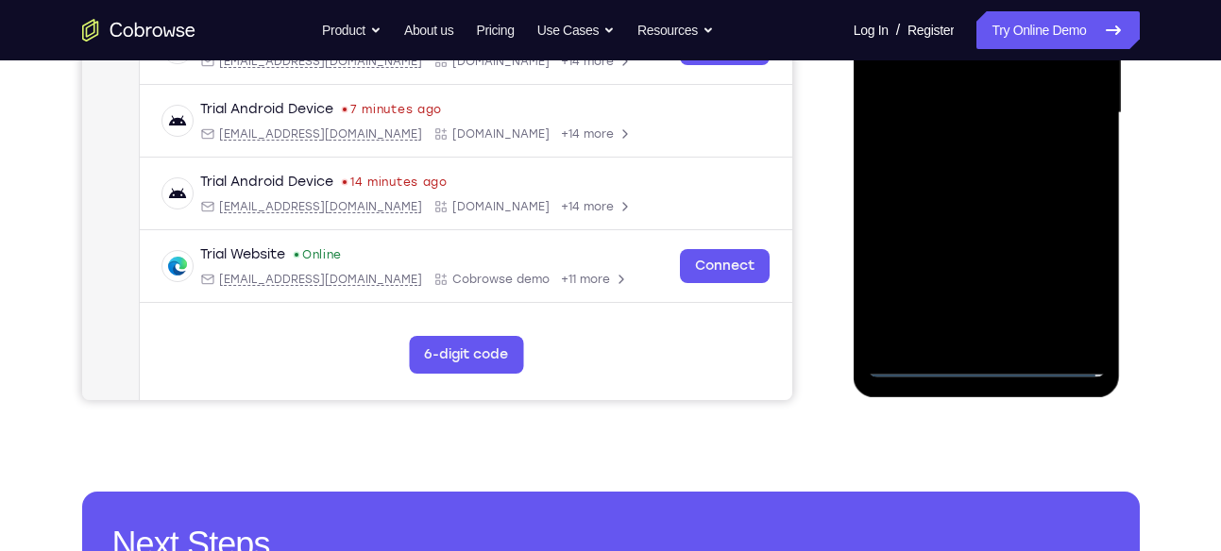
scroll to position [491, 0]
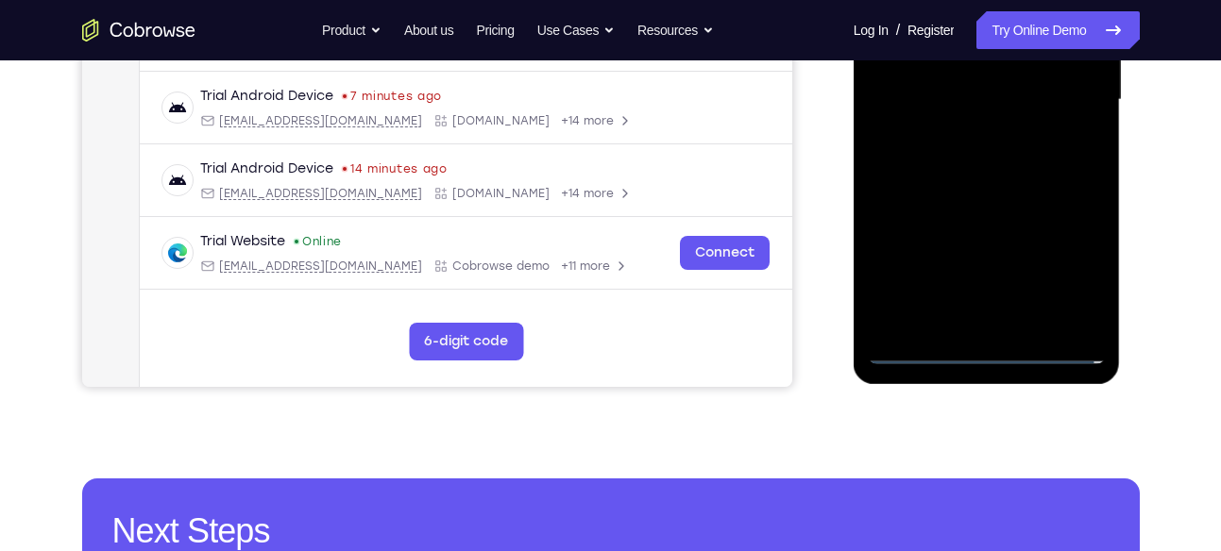
click at [990, 355] on div at bounding box center [987, 100] width 238 height 529
click at [1074, 257] on div at bounding box center [987, 100] width 238 height 529
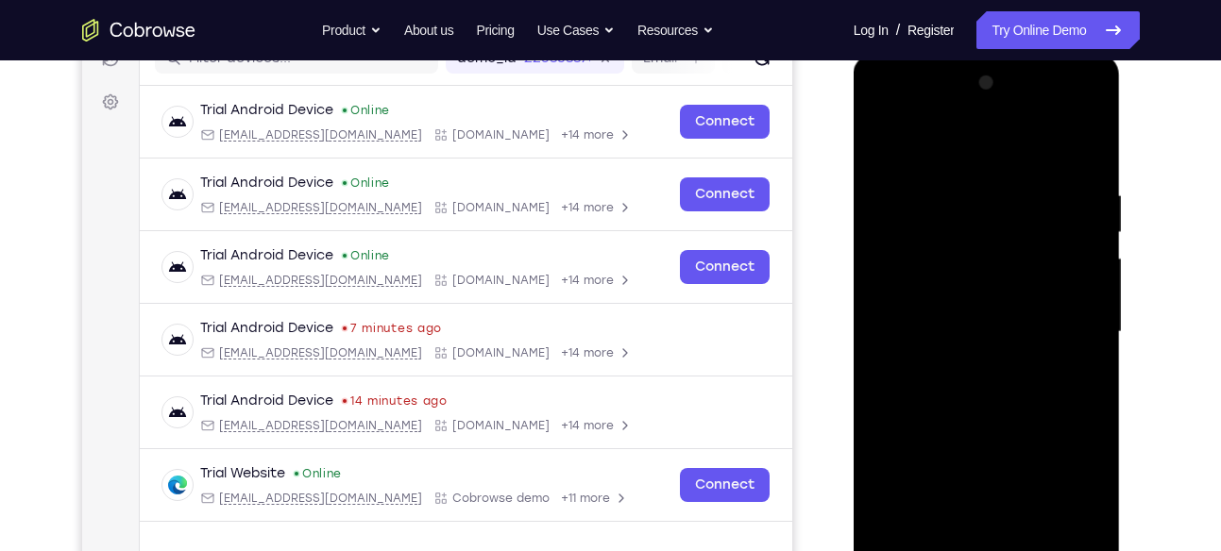
scroll to position [255, 0]
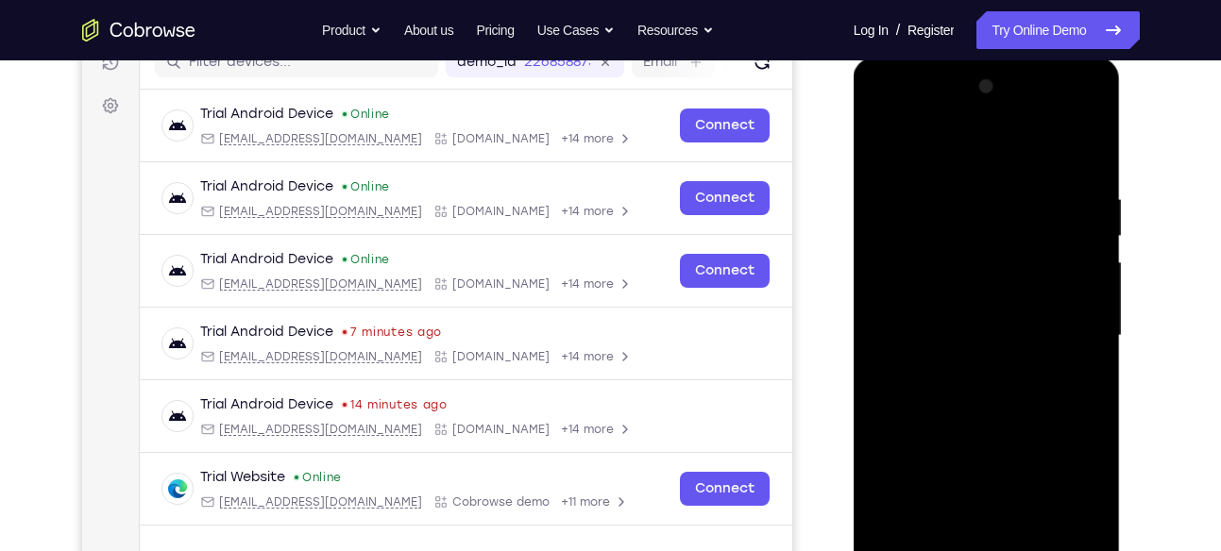
click at [927, 144] on div at bounding box center [987, 336] width 238 height 529
click at [1066, 326] on div at bounding box center [987, 336] width 238 height 529
click at [966, 369] on div at bounding box center [987, 336] width 238 height 529
click at [1045, 310] on div at bounding box center [987, 336] width 238 height 529
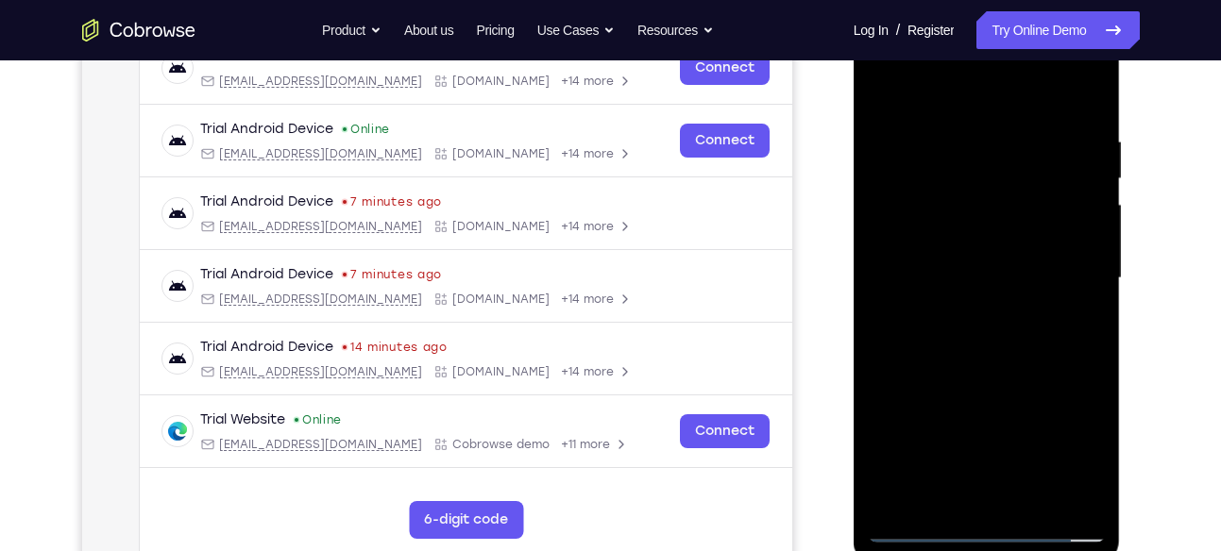
scroll to position [322, 0]
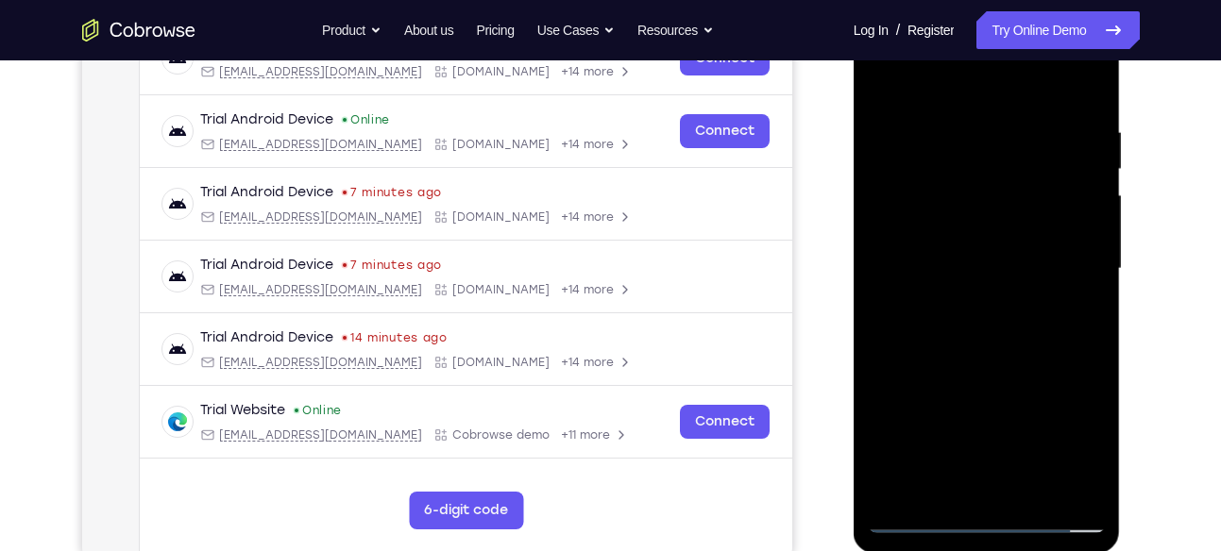
click at [1003, 290] on div at bounding box center [987, 269] width 238 height 529
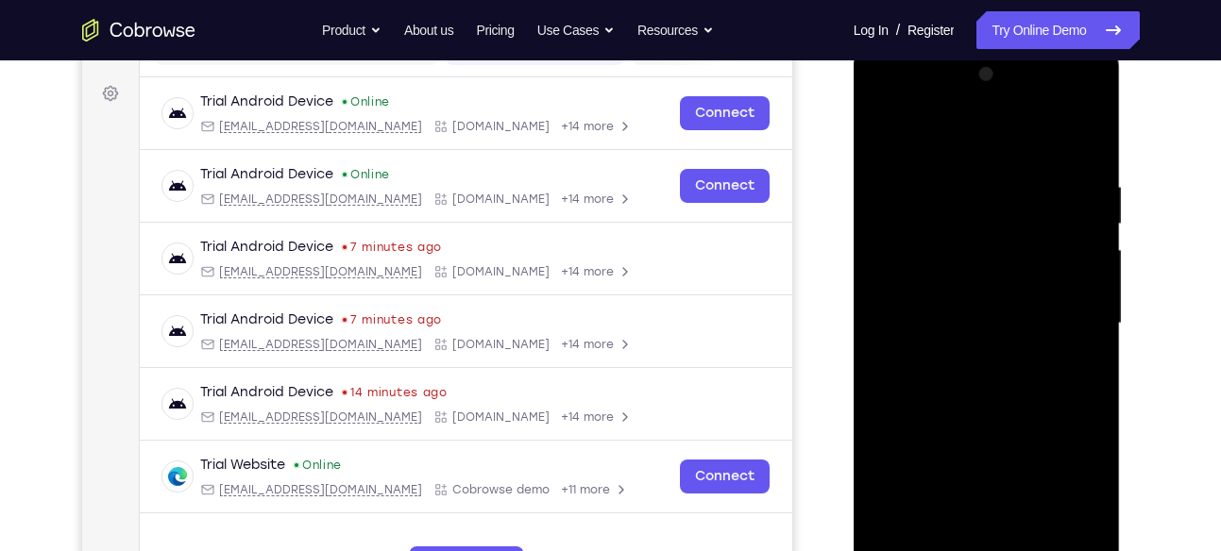
click at [880, 130] on div at bounding box center [987, 323] width 238 height 529
click at [963, 356] on div at bounding box center [987, 323] width 238 height 529
click at [1016, 325] on div at bounding box center [987, 323] width 238 height 529
click at [998, 394] on div at bounding box center [987, 323] width 238 height 529
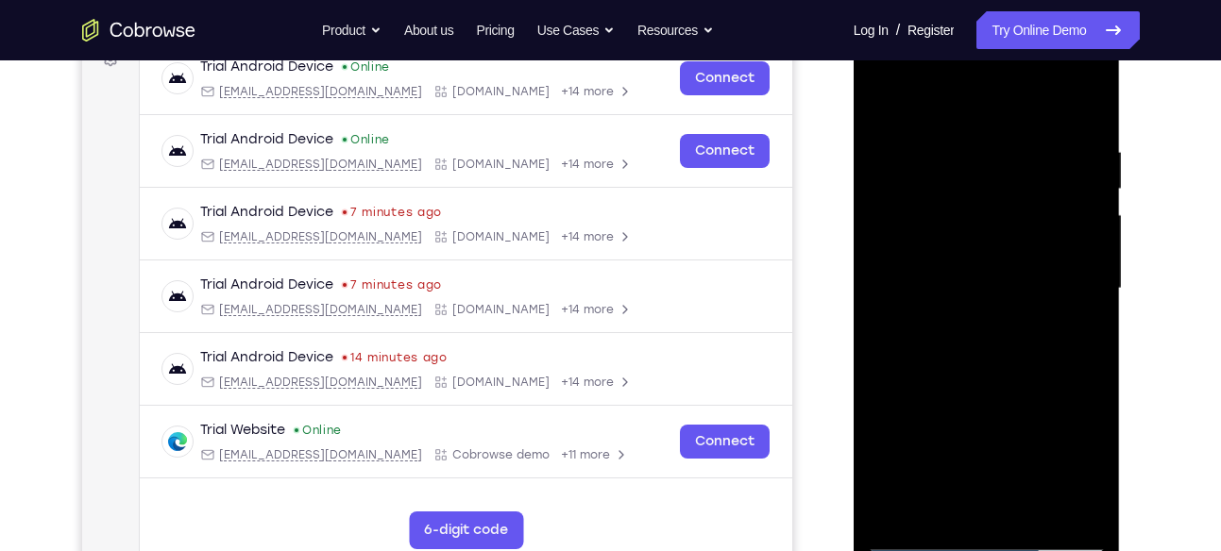
drag, startPoint x: 1028, startPoint y: 369, endPoint x: 1036, endPoint y: 276, distance: 93.8
click at [1036, 276] on div at bounding box center [987, 289] width 238 height 529
click at [1092, 283] on div at bounding box center [987, 289] width 238 height 529
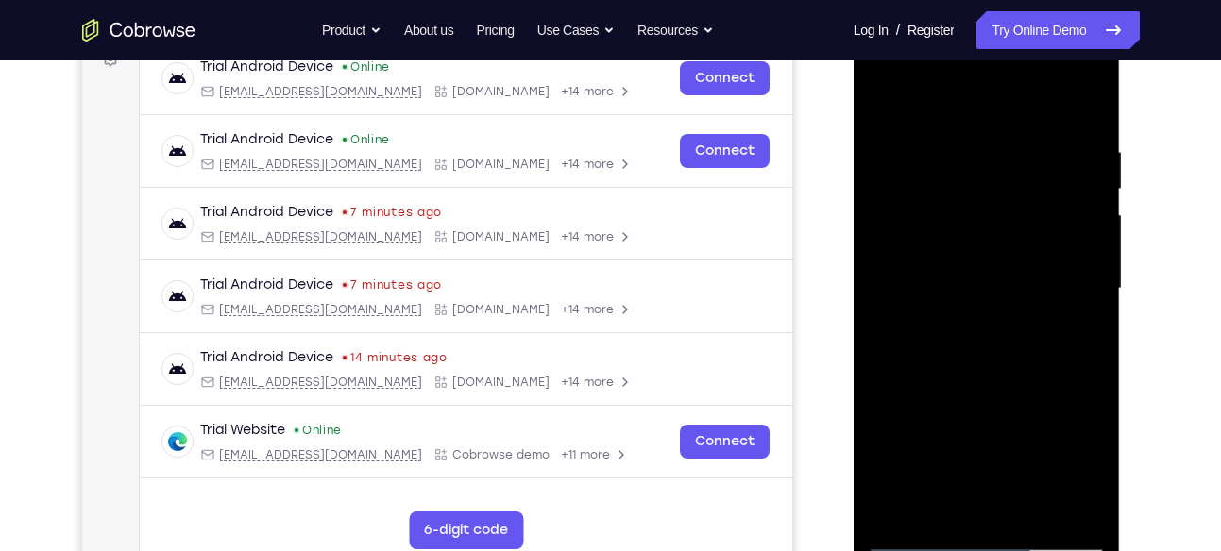
click at [1092, 283] on div at bounding box center [987, 289] width 238 height 529
click at [878, 287] on div at bounding box center [987, 289] width 238 height 529
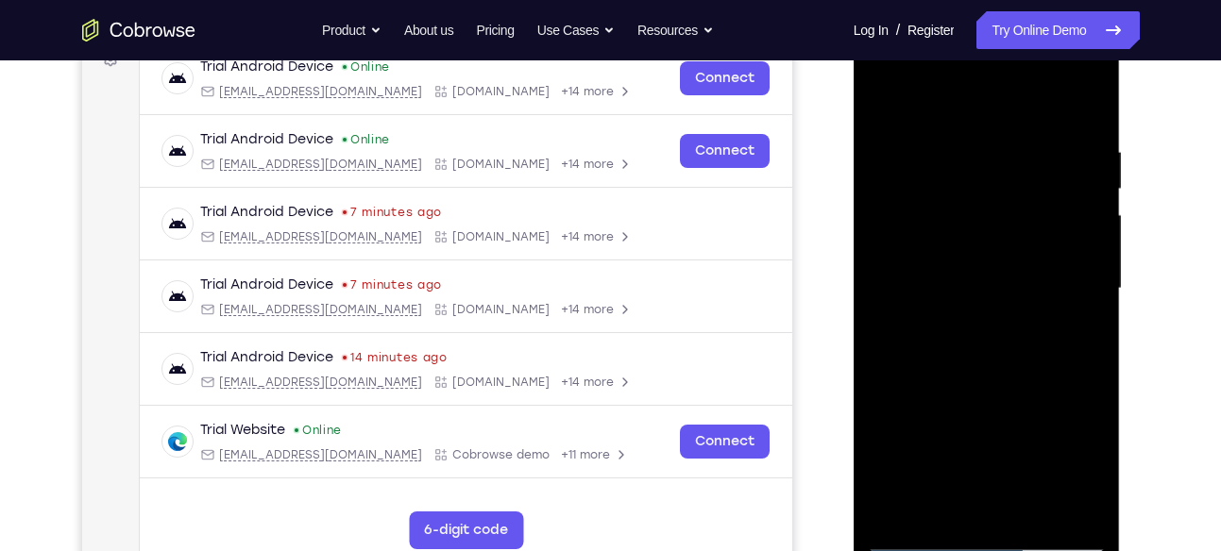
click at [878, 287] on div at bounding box center [987, 289] width 238 height 529
click at [877, 279] on div at bounding box center [987, 289] width 238 height 529
click at [877, 283] on div at bounding box center [987, 289] width 238 height 529
click at [881, 286] on div at bounding box center [987, 289] width 238 height 529
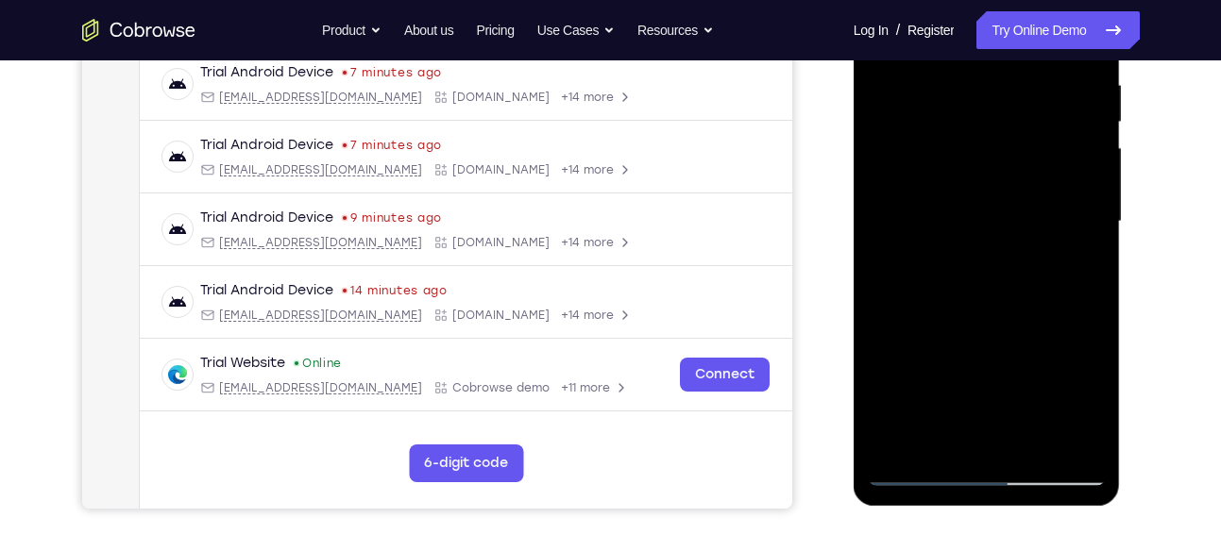
scroll to position [348, 0]
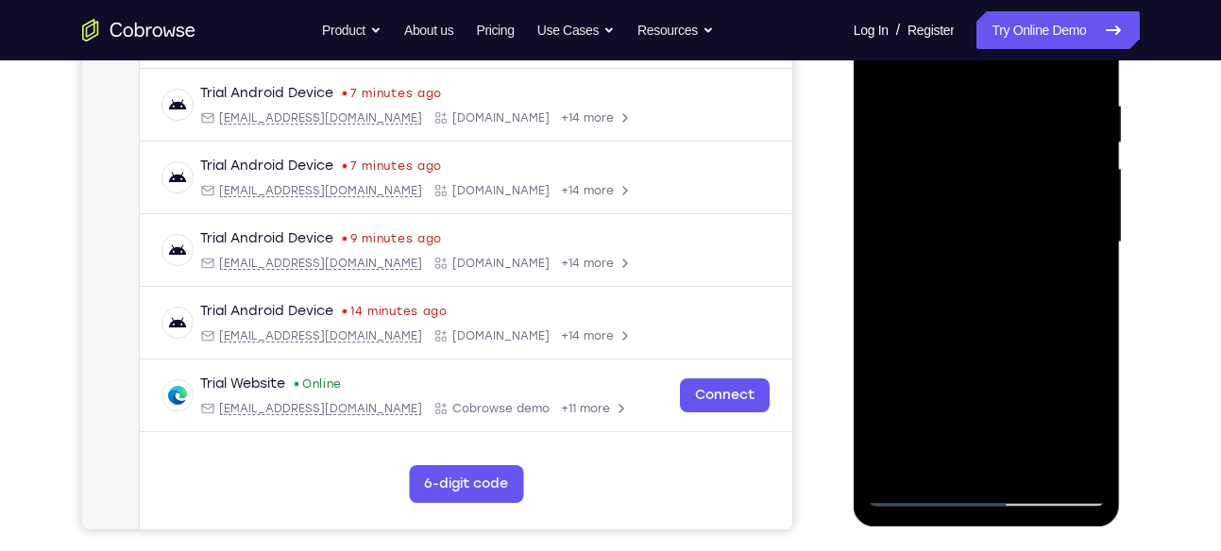
drag, startPoint x: 951, startPoint y: 354, endPoint x: 956, endPoint y: 180, distance: 173.8
click at [956, 180] on div at bounding box center [987, 242] width 238 height 529
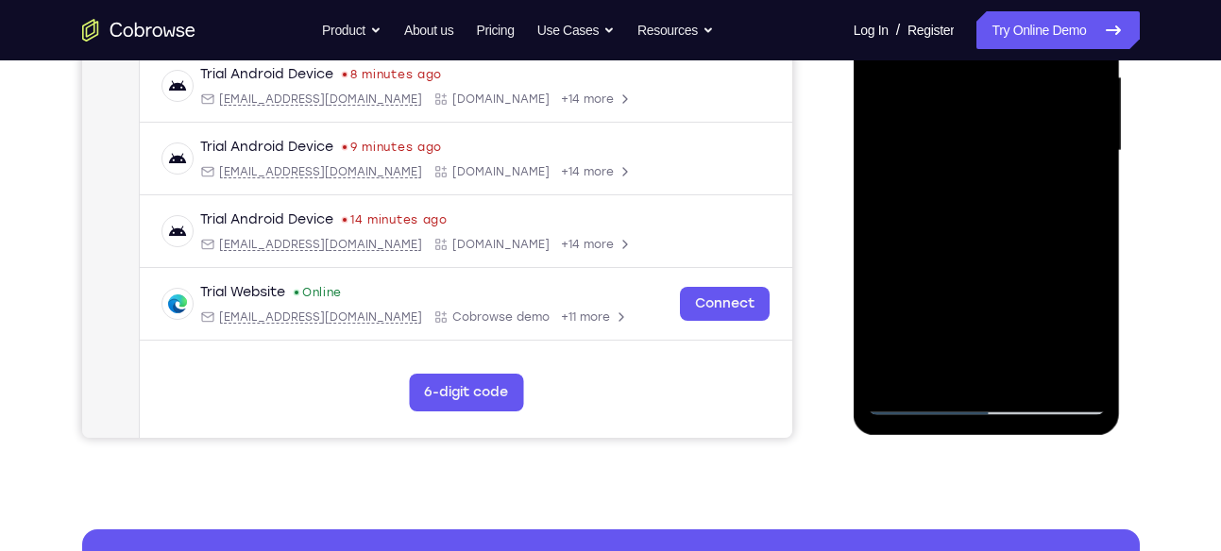
scroll to position [456, 0]
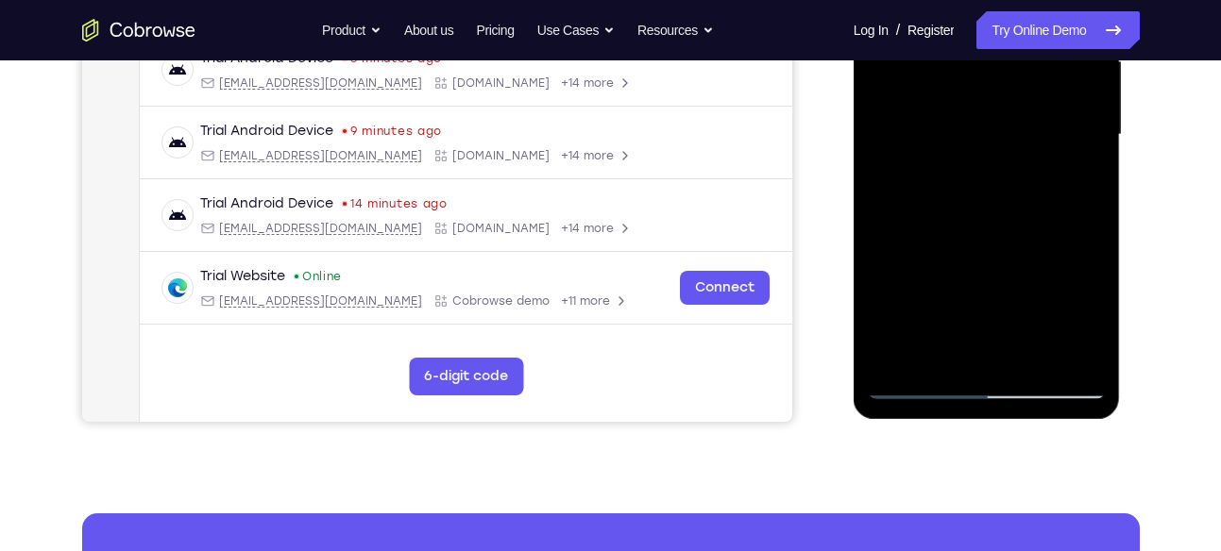
click at [1032, 355] on div at bounding box center [987, 135] width 238 height 529
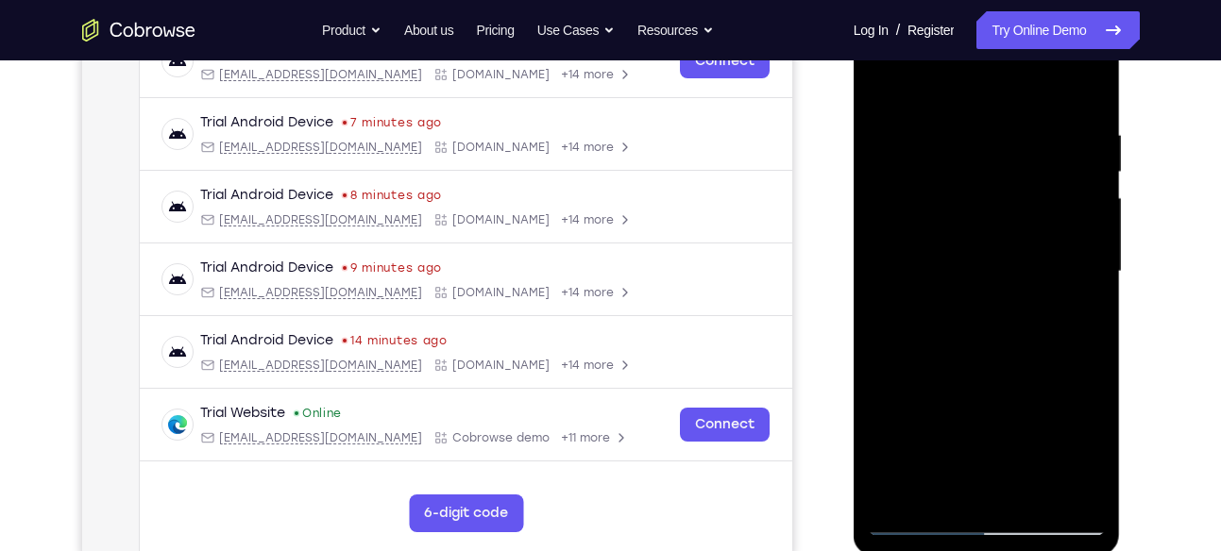
scroll to position [320, 0]
click at [1005, 370] on div at bounding box center [987, 271] width 238 height 529
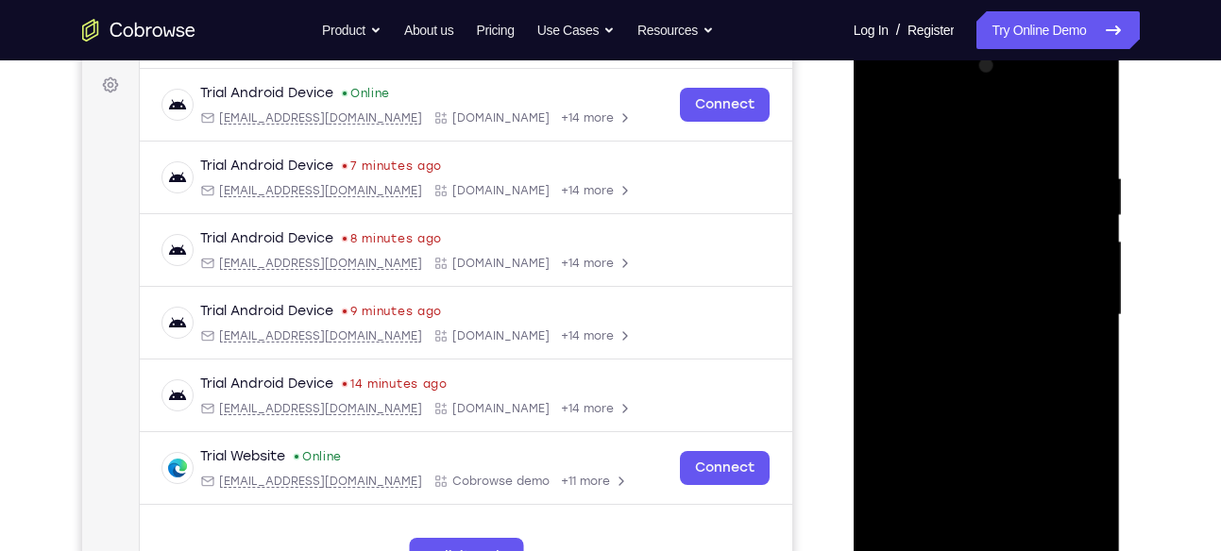
scroll to position [274, 0]
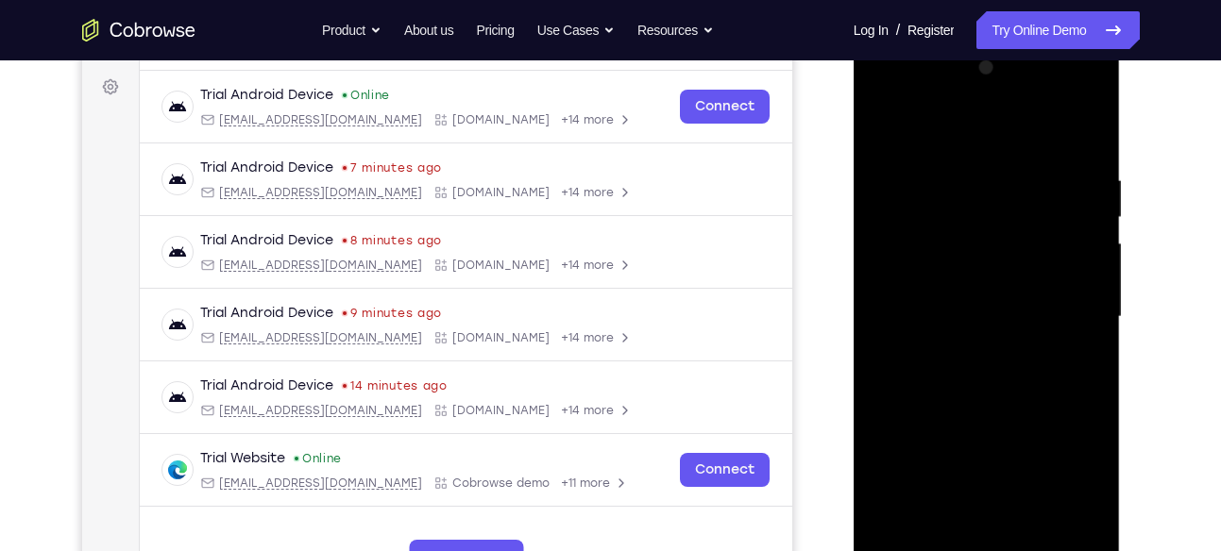
click at [884, 120] on div at bounding box center [987, 317] width 238 height 529
click at [1092, 123] on div at bounding box center [987, 317] width 238 height 529
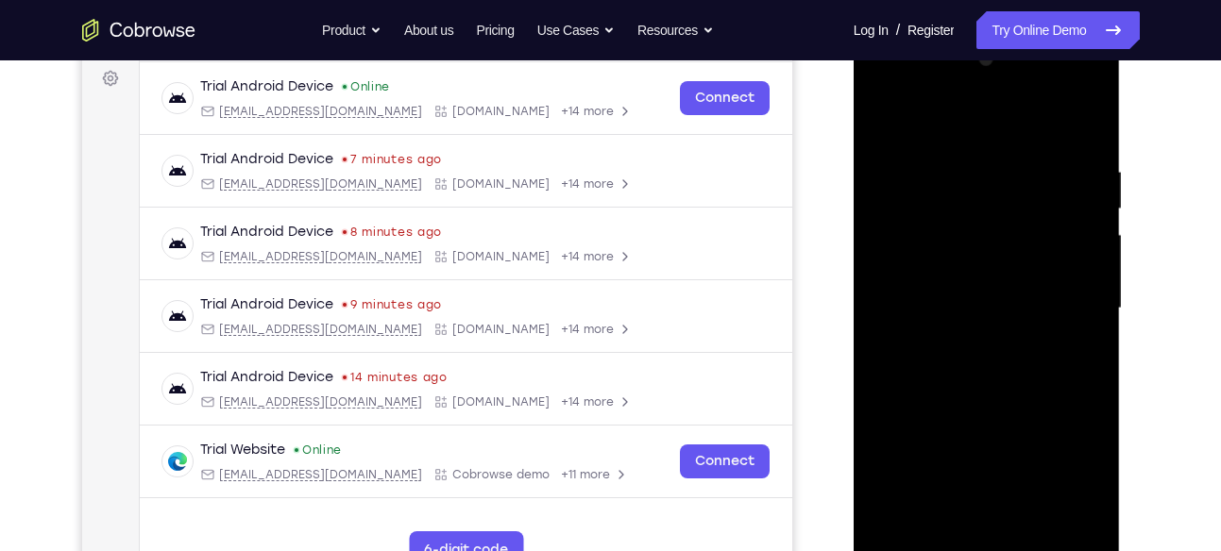
scroll to position [269, 0]
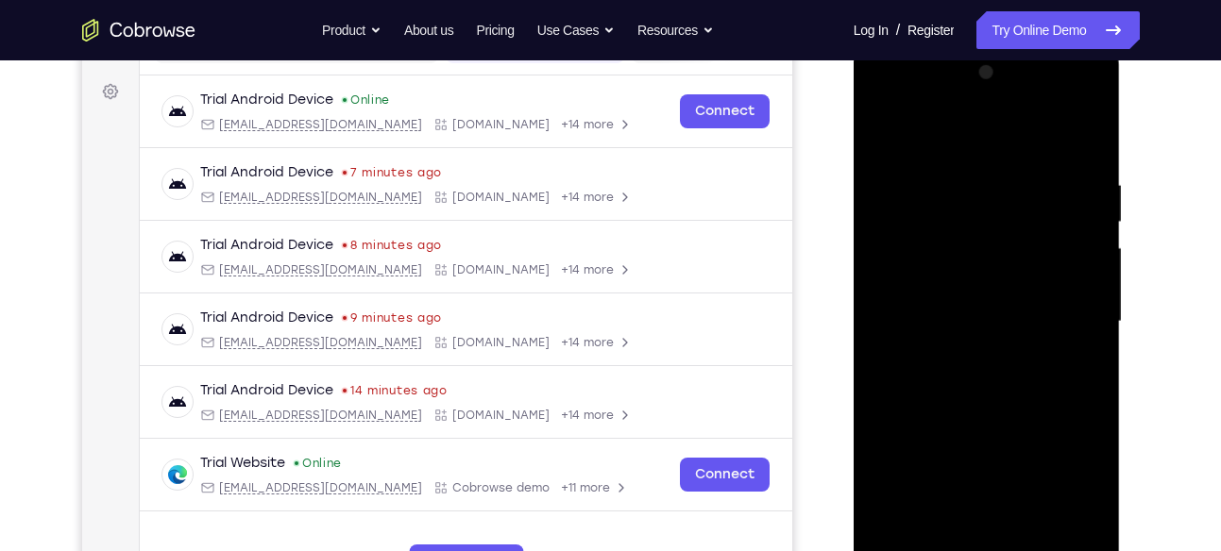
click at [918, 206] on div at bounding box center [987, 322] width 238 height 529
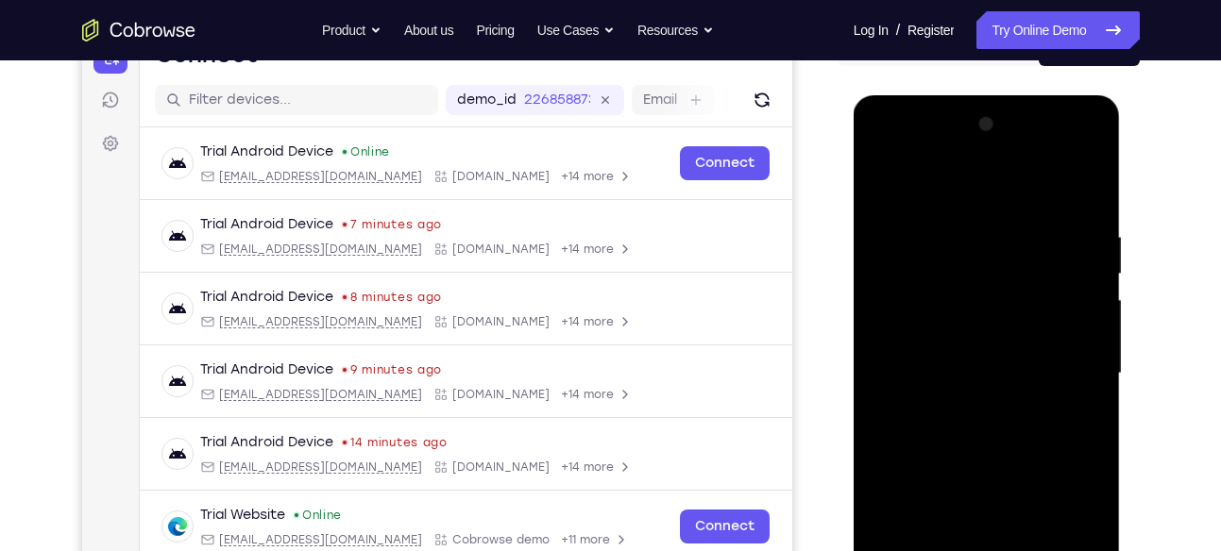
scroll to position [216, 0]
click at [888, 183] on div at bounding box center [987, 374] width 238 height 529
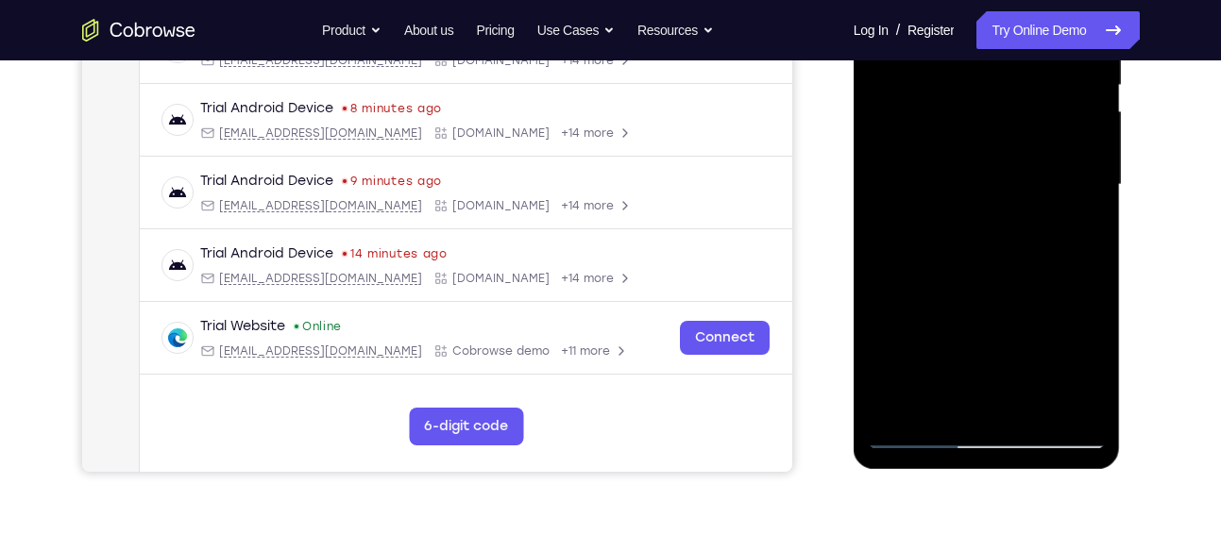
scroll to position [408, 0]
